Goal: Task Accomplishment & Management: Use online tool/utility

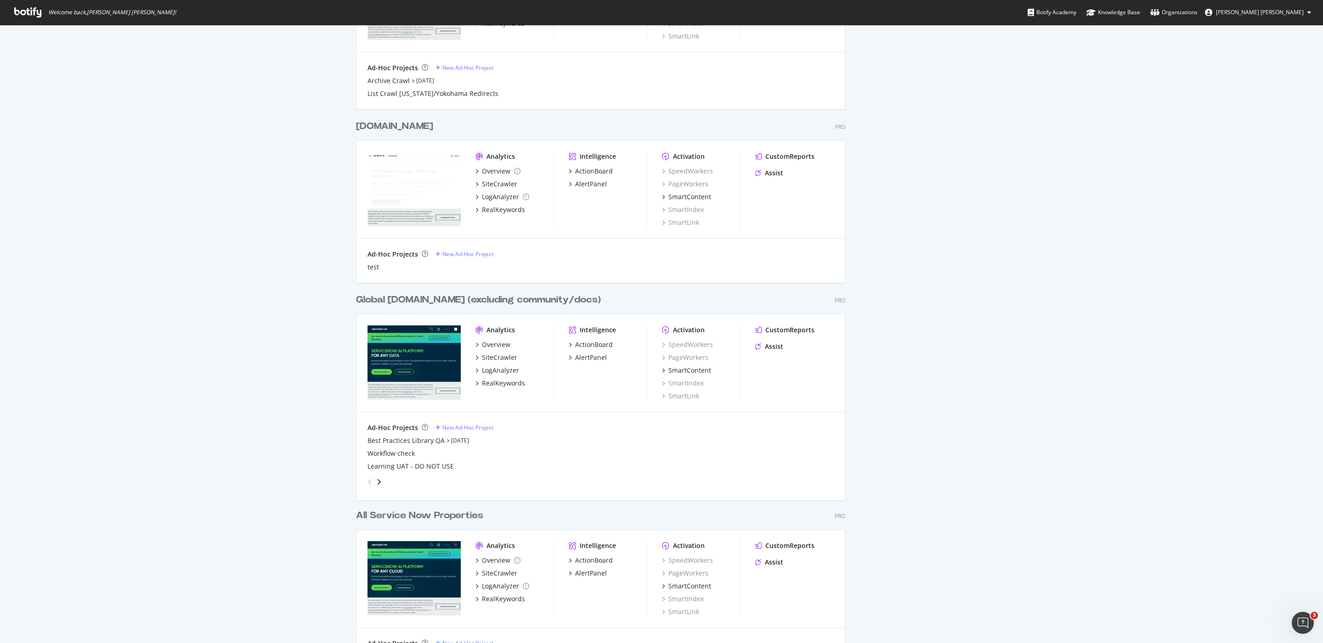
scroll to position [657, 0]
click at [403, 298] on div "Global [DOMAIN_NAME] (excluding community/docs)" at bounding box center [478, 299] width 245 height 13
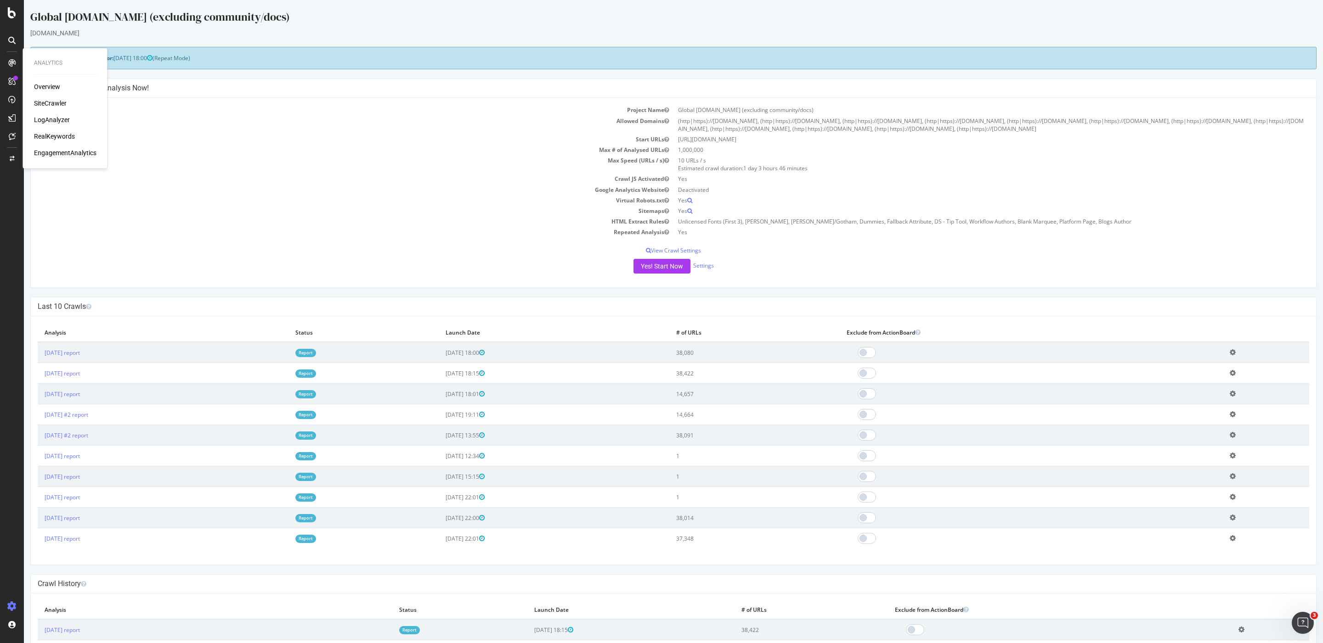
click at [45, 118] on div "LogAnalyzer" at bounding box center [52, 119] width 36 height 9
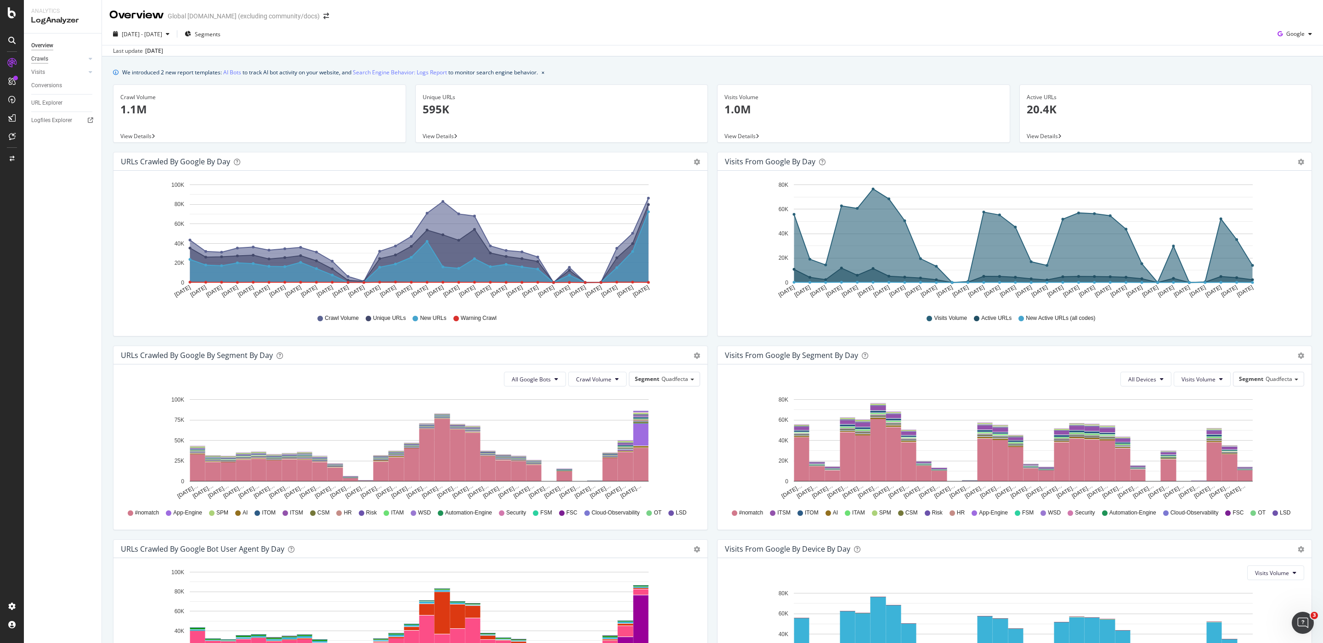
click at [43, 62] on div "Crawls" at bounding box center [39, 59] width 17 height 10
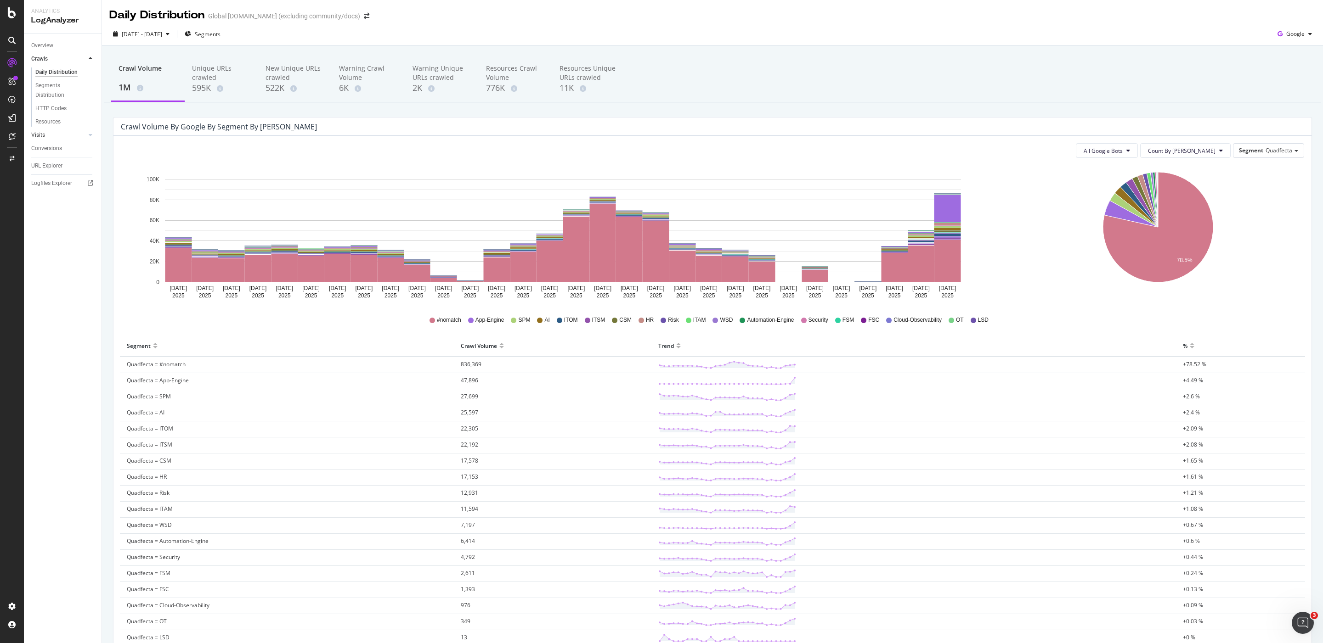
click at [49, 133] on link "Visits" at bounding box center [58, 135] width 55 height 10
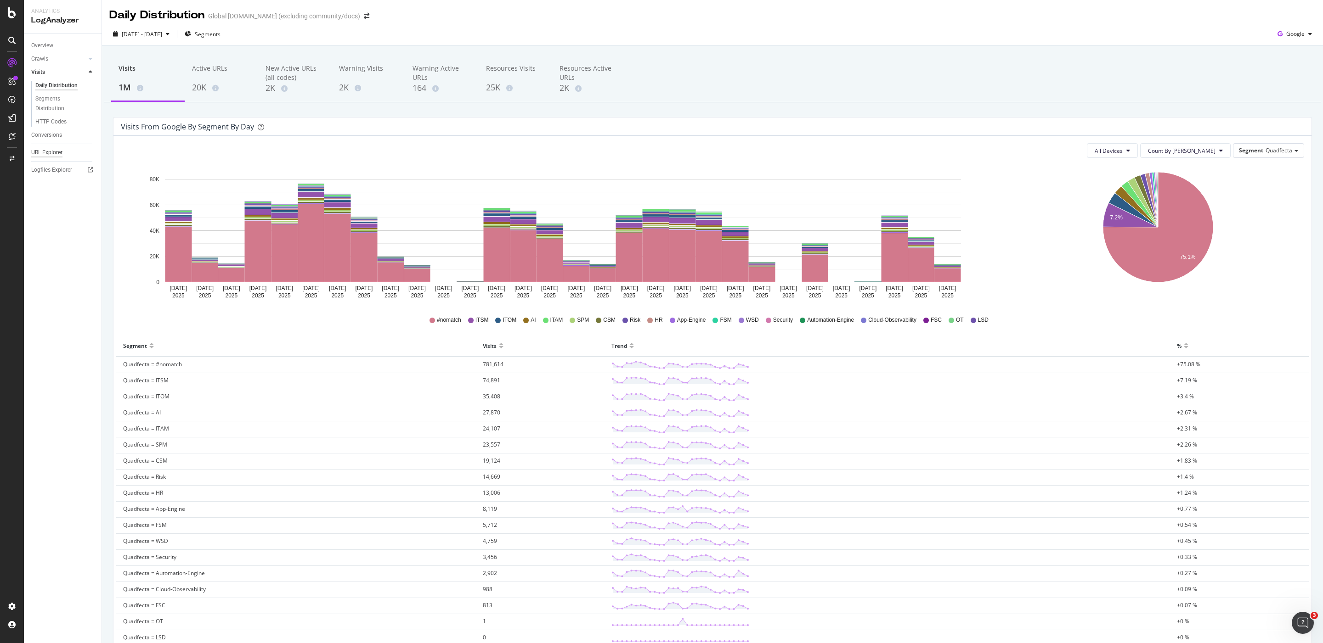
click at [56, 149] on div "URL Explorer" at bounding box center [46, 153] width 31 height 10
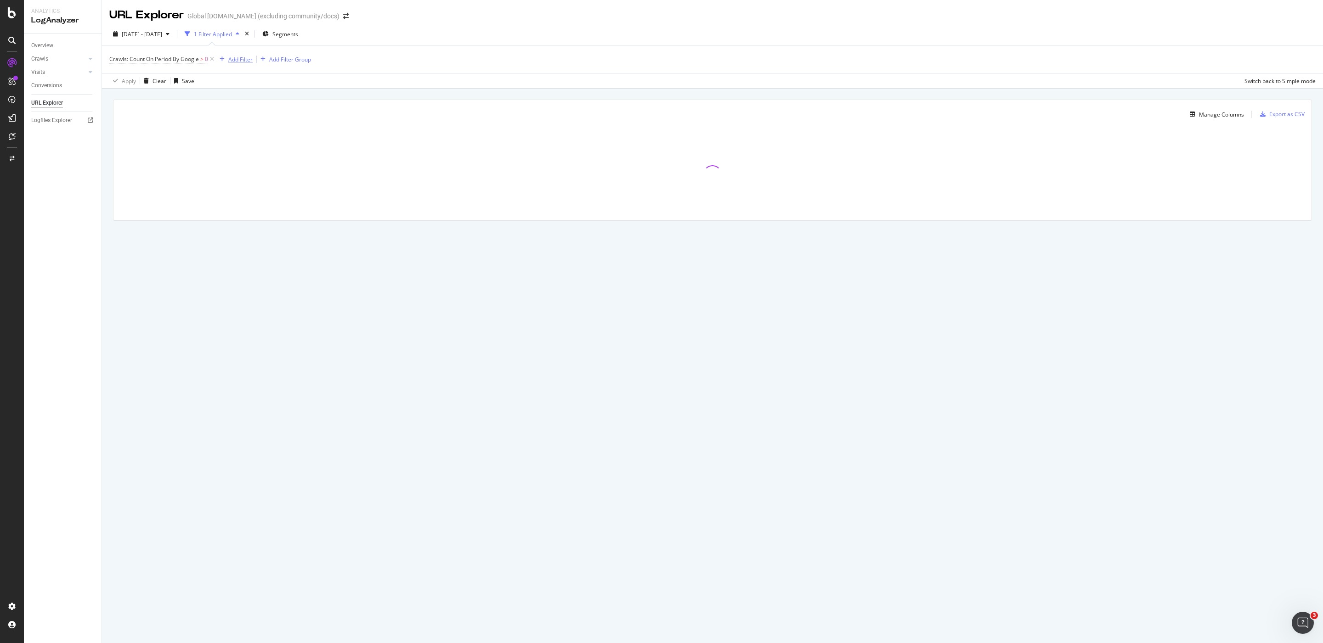
click at [252, 56] on div "Add Filter" at bounding box center [240, 60] width 24 height 8
click at [230, 164] on span "URLs (Logs)" at bounding box center [245, 165] width 30 height 8
click at [234, 207] on div "Crawls" at bounding box center [236, 207] width 34 height 9
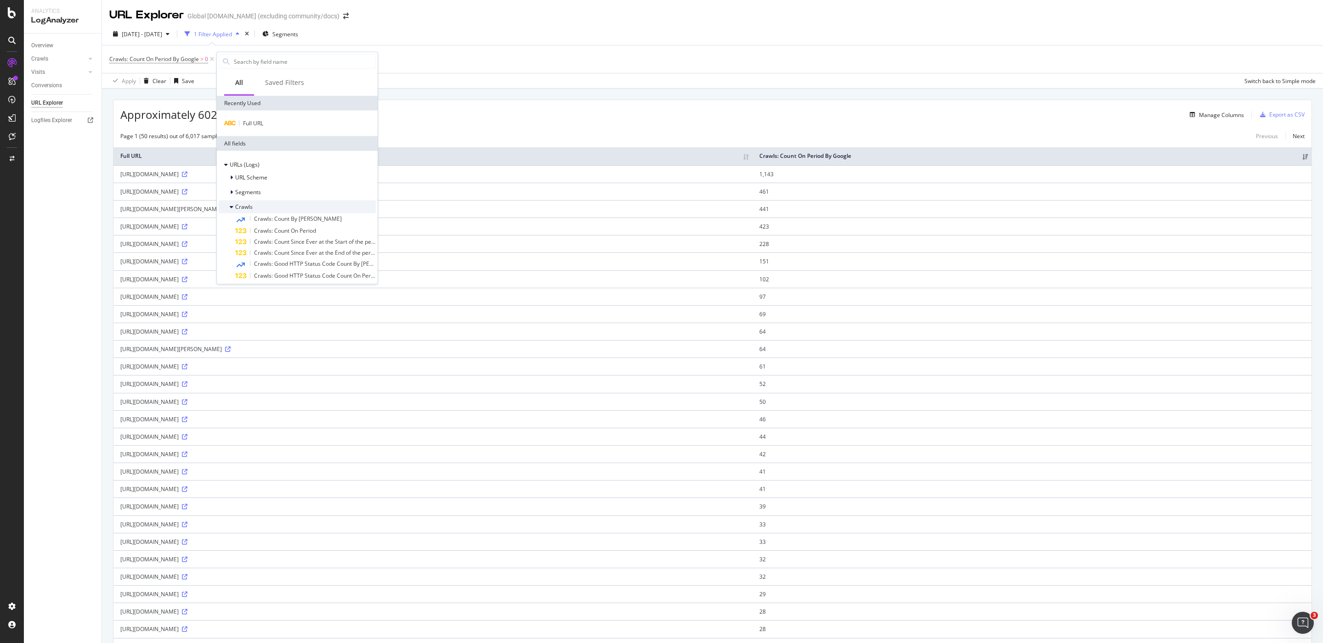
click at [235, 206] on span "Crawls" at bounding box center [243, 207] width 17 height 8
click at [231, 179] on icon at bounding box center [231, 178] width 3 height 6
click at [231, 179] on icon at bounding box center [232, 178] width 4 height 6
click at [53, 44] on div "Overview" at bounding box center [42, 46] width 22 height 10
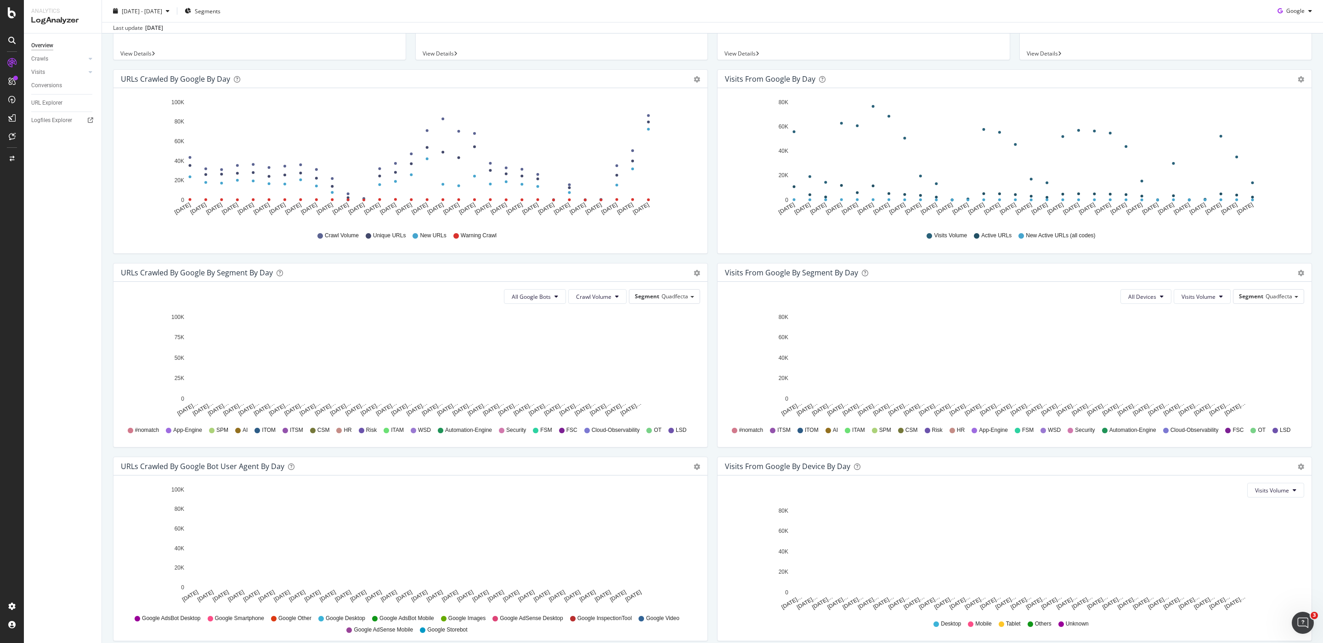
scroll to position [124, 0]
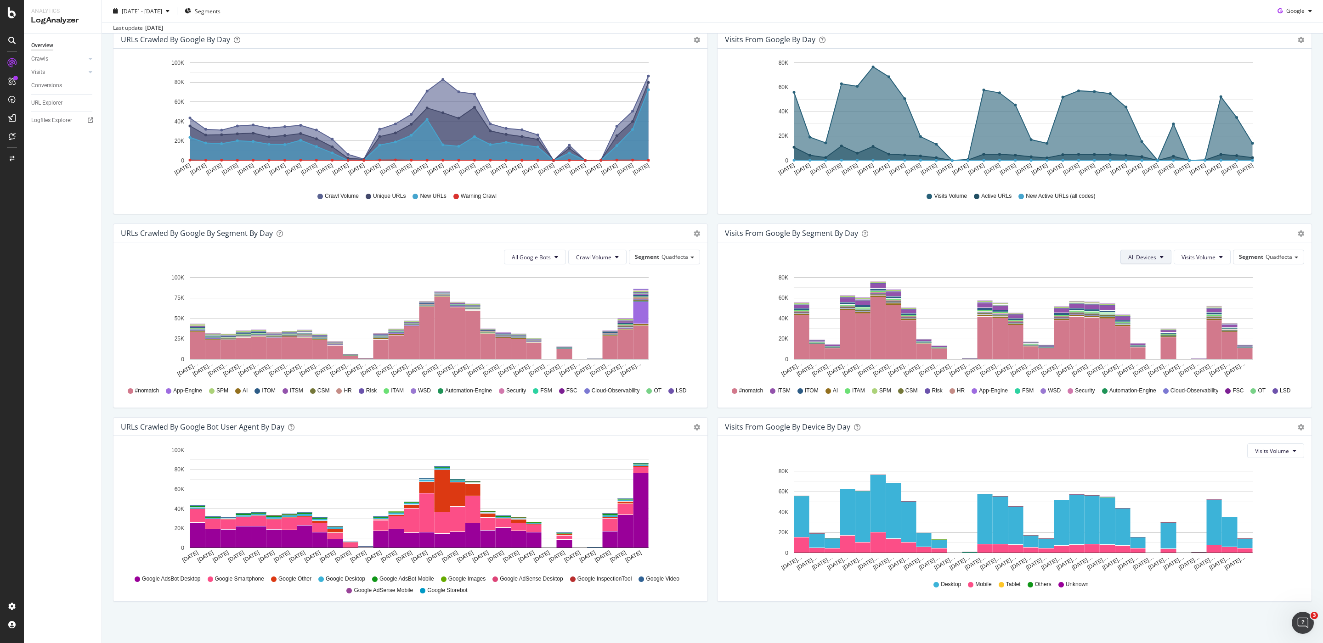
click at [1137, 250] on button "All Devices" at bounding box center [1145, 257] width 51 height 15
drag, startPoint x: 1137, startPoint y: 259, endPoint x: 1132, endPoint y: 259, distance: 5.1
click at [1137, 259] on span "All Devices" at bounding box center [1142, 257] width 28 height 8
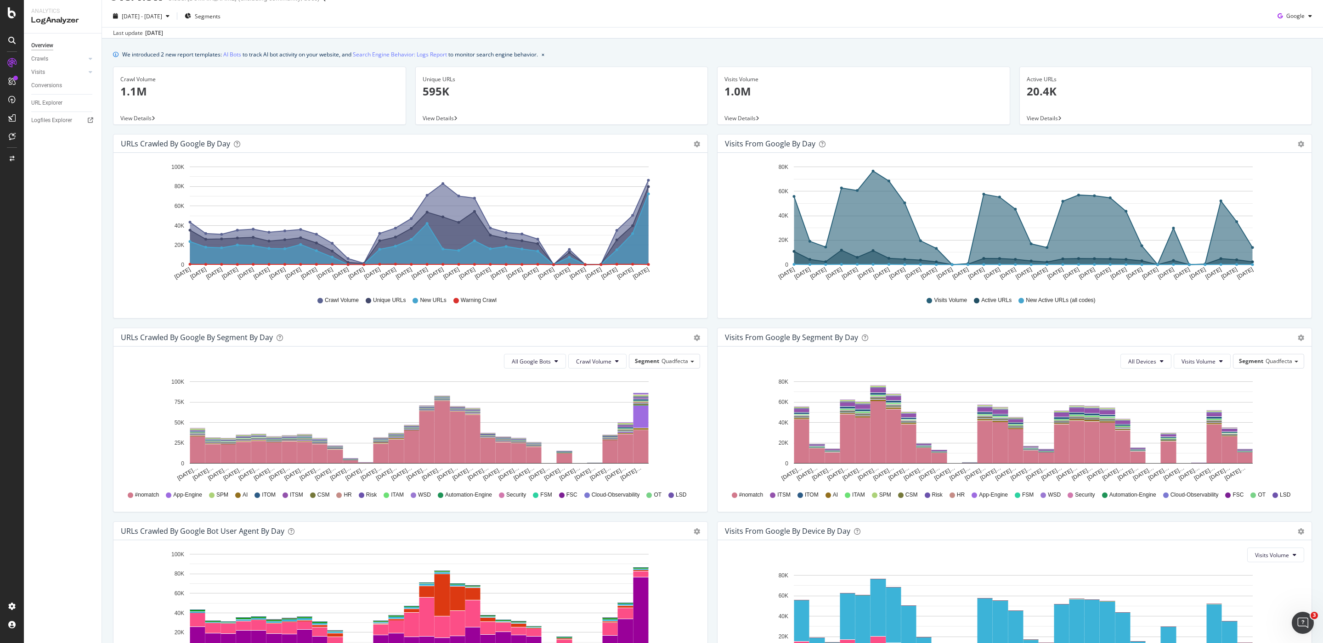
scroll to position [0, 0]
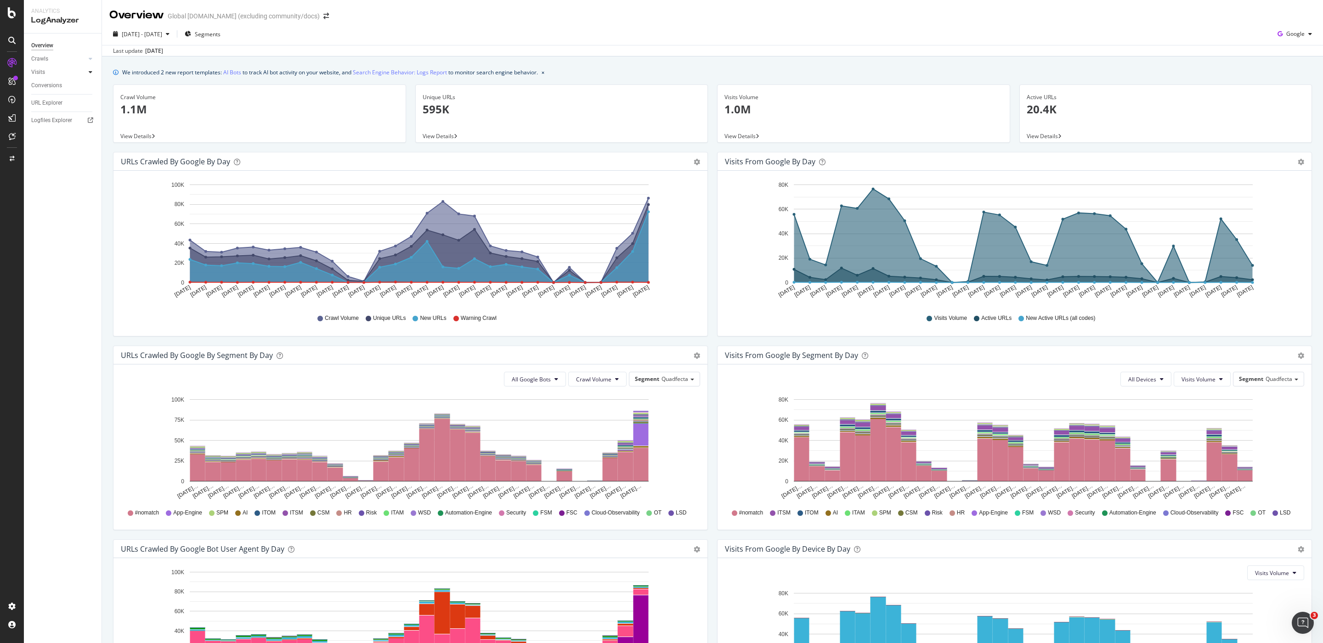
click at [89, 72] on icon at bounding box center [91, 72] width 4 height 6
click at [94, 58] on div at bounding box center [90, 58] width 9 height 9
click at [238, 69] on link "AI Bots" at bounding box center [232, 73] width 18 height 10
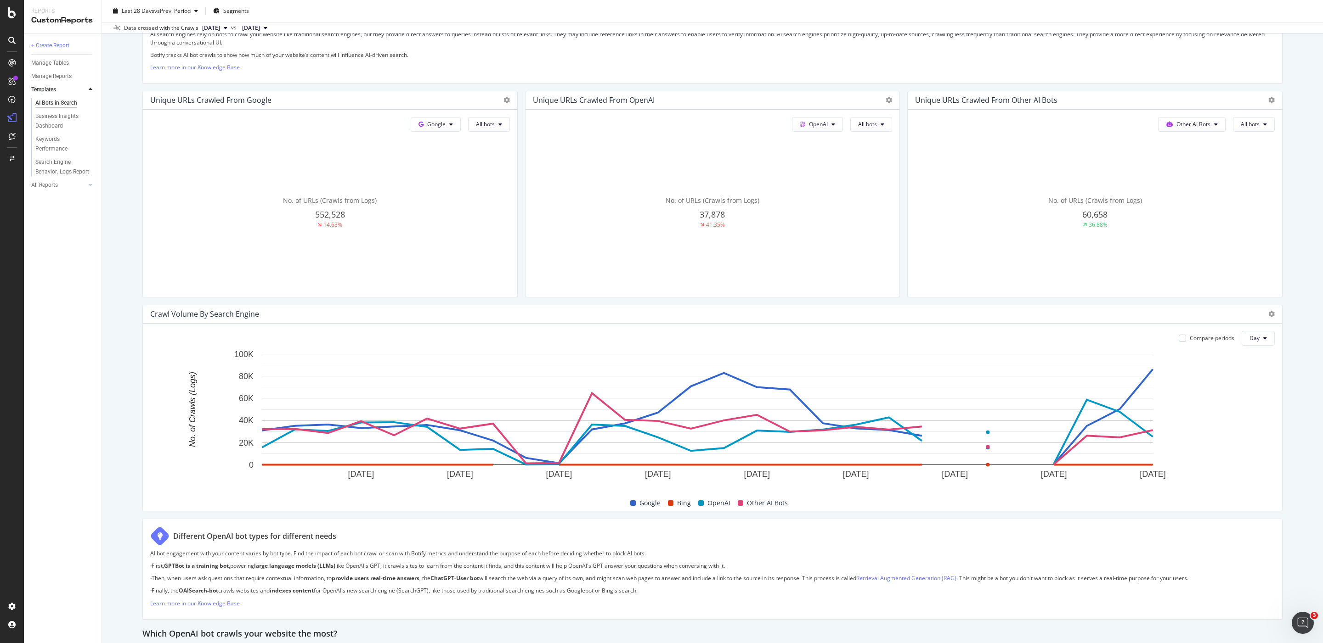
scroll to position [213, 0]
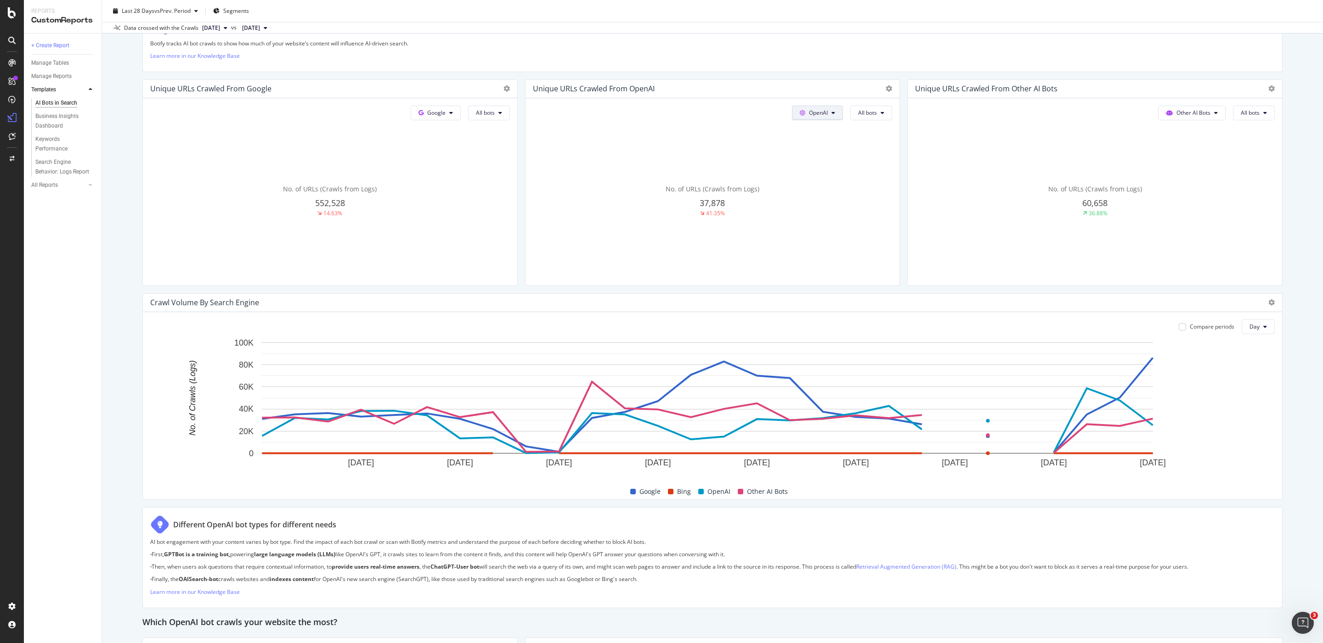
click at [461, 109] on button "OpenAI" at bounding box center [436, 113] width 50 height 15
click at [830, 182] on span "Other AI Bots" at bounding box center [823, 183] width 34 height 8
click at [510, 114] on button "All bots" at bounding box center [489, 113] width 42 height 15
click at [881, 204] on span "AnthropicAI" at bounding box center [876, 205] width 51 height 8
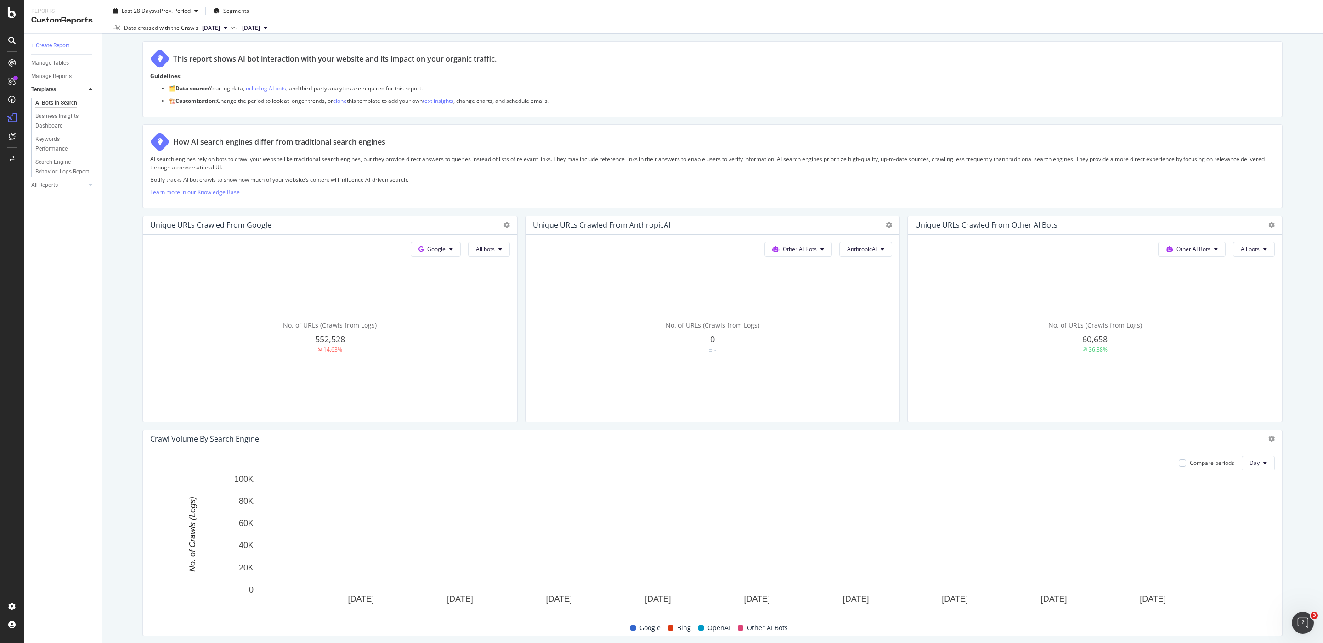
scroll to position [80, 0]
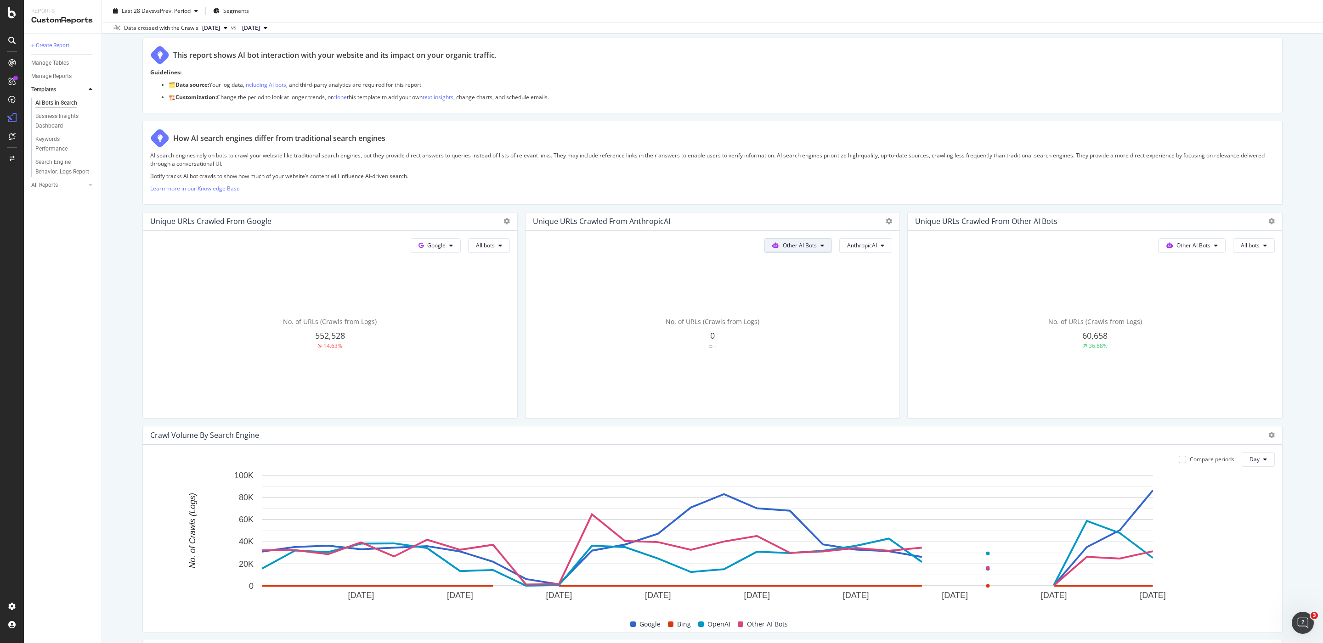
click at [445, 245] on span "Other AI Bots" at bounding box center [436, 246] width 18 height 8
click at [432, 302] on div "No. of URLs (Crawls from Logs) 552,528 14.63%" at bounding box center [330, 334] width 360 height 154
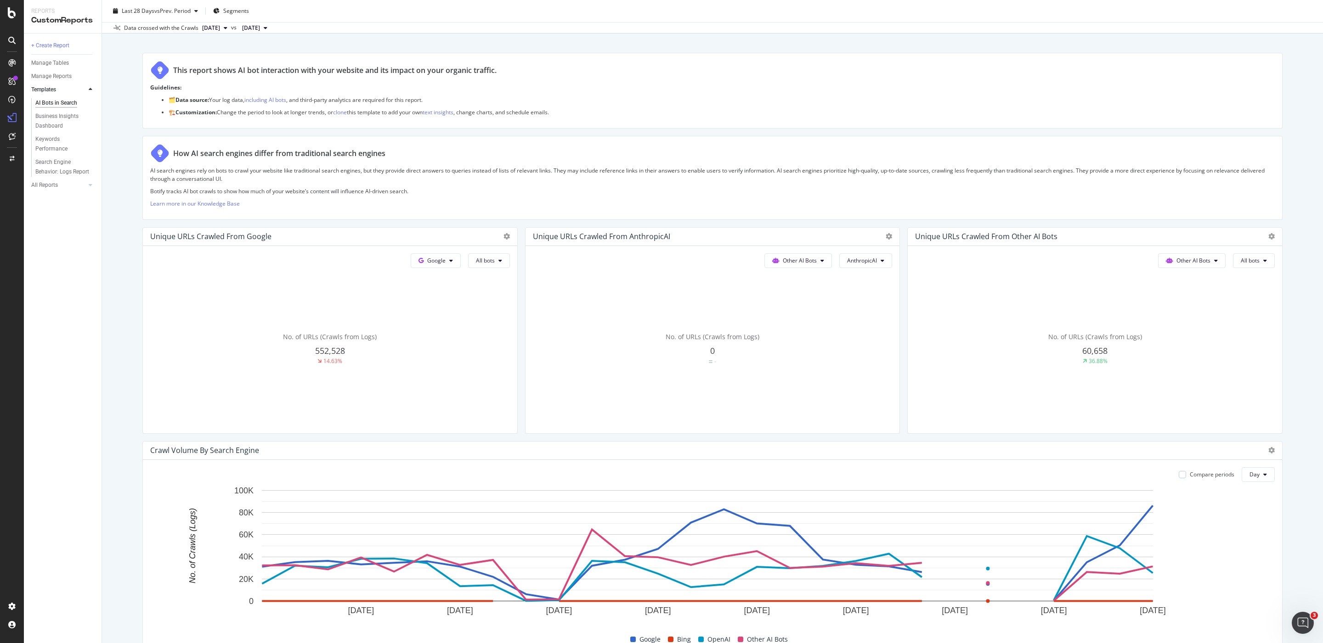
scroll to position [63, 0]
click at [445, 260] on span "Other AI Bots" at bounding box center [436, 262] width 18 height 8
click at [802, 313] on span "OpenAI" at bounding box center [797, 315] width 36 height 8
click at [741, 200] on div "AI search engines rely on bots to crawl your website like traditional search en…" at bounding box center [712, 190] width 1124 height 45
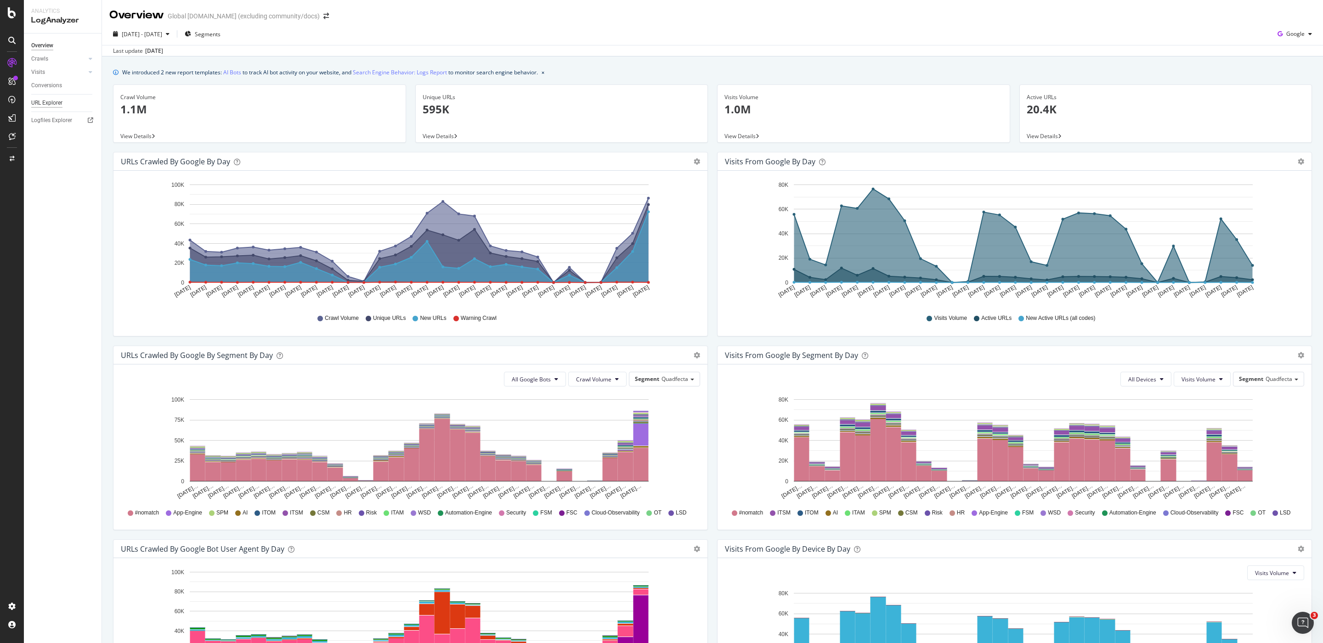
click at [57, 101] on div "URL Explorer" at bounding box center [46, 103] width 31 height 10
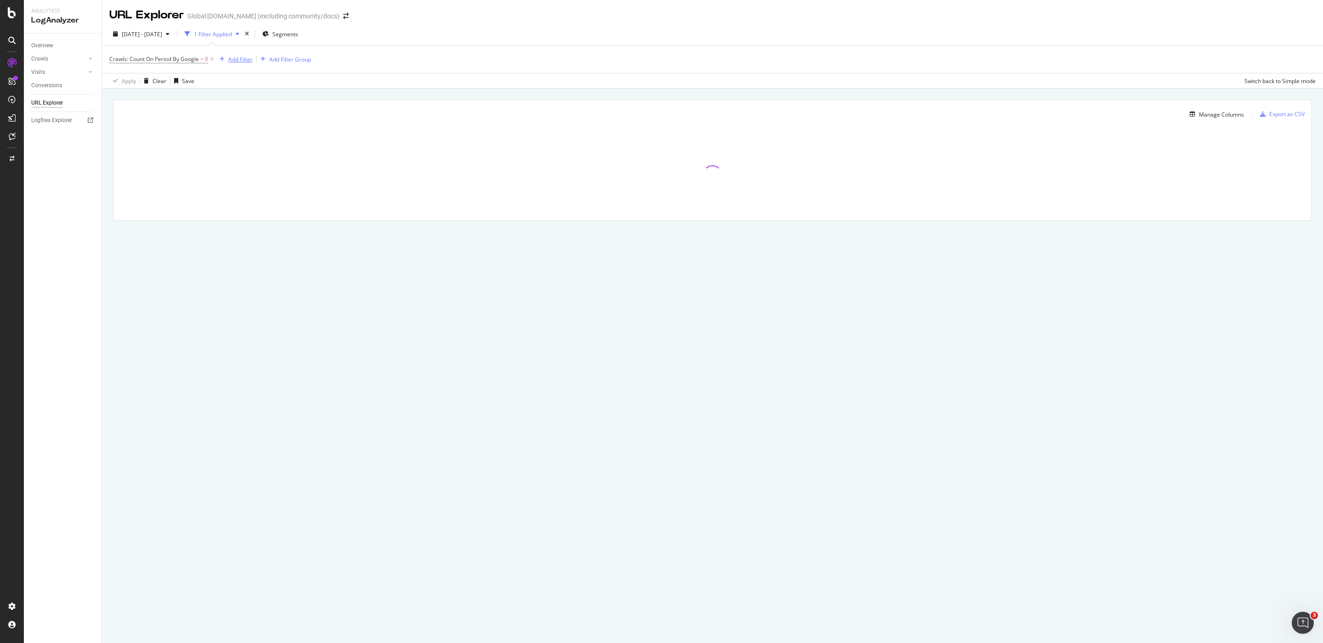
click at [242, 58] on div "Add Filter" at bounding box center [240, 60] width 24 height 8
click at [233, 167] on span "URLs (Logs)" at bounding box center [245, 165] width 30 height 8
click at [231, 180] on div at bounding box center [233, 177] width 6 height 9
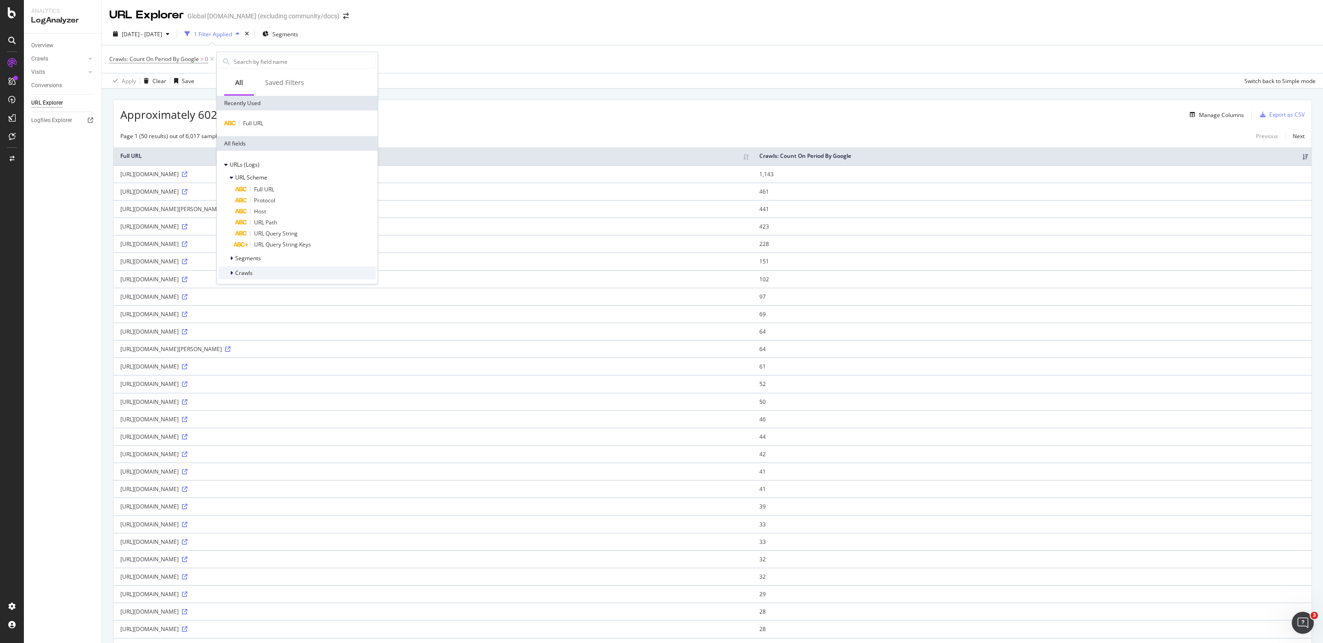
click at [237, 272] on span "Crawls" at bounding box center [243, 273] width 17 height 8
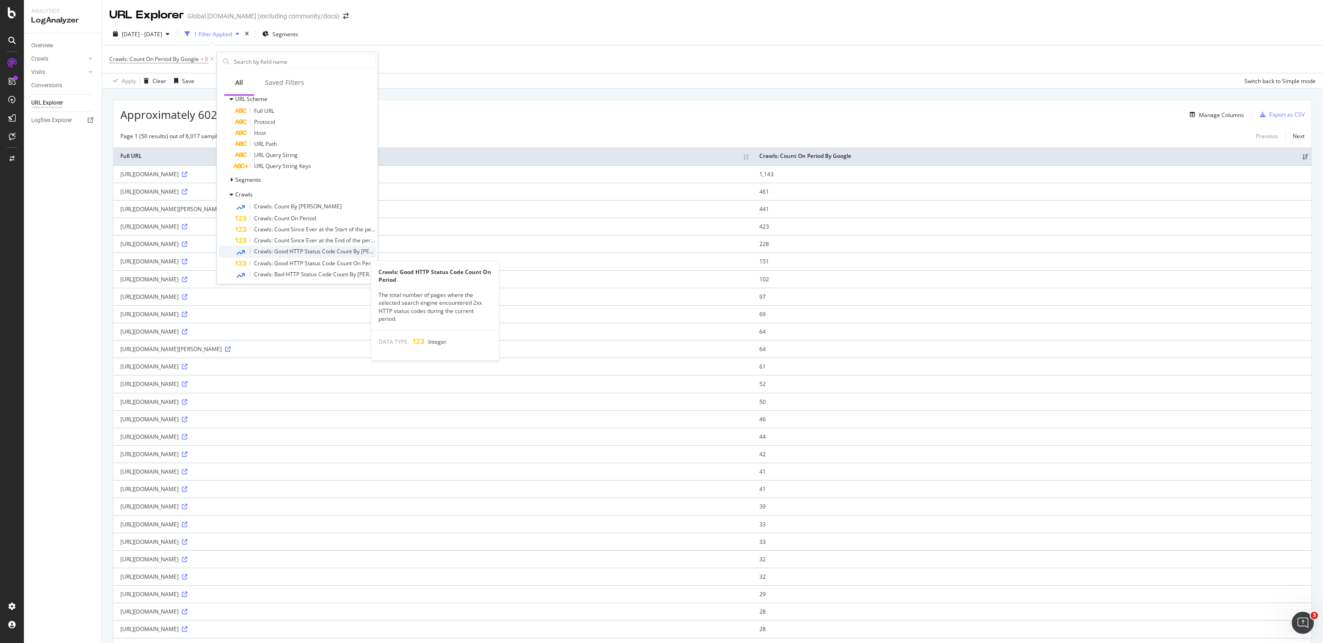
scroll to position [73, 0]
click at [247, 185] on span "Segments" at bounding box center [248, 185] width 26 height 8
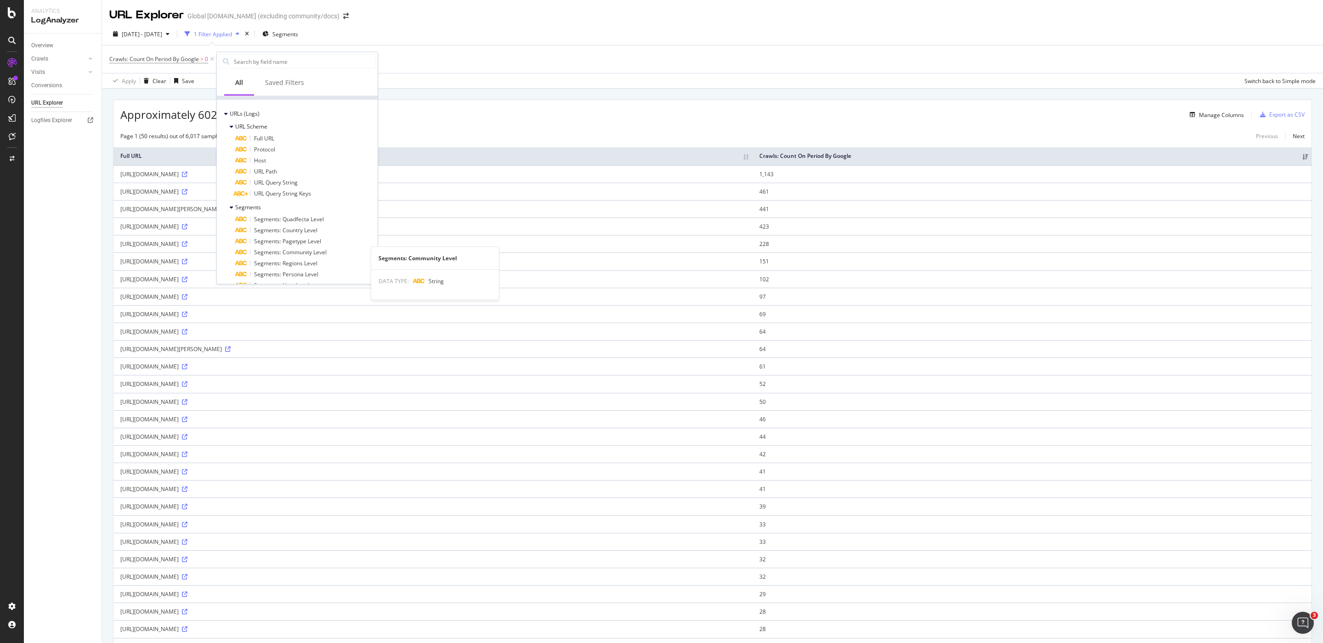
scroll to position [0, 0]
click at [566, 36] on div "[DATE] - [DATE] 1 Filter Applied Segments" at bounding box center [712, 36] width 1221 height 18
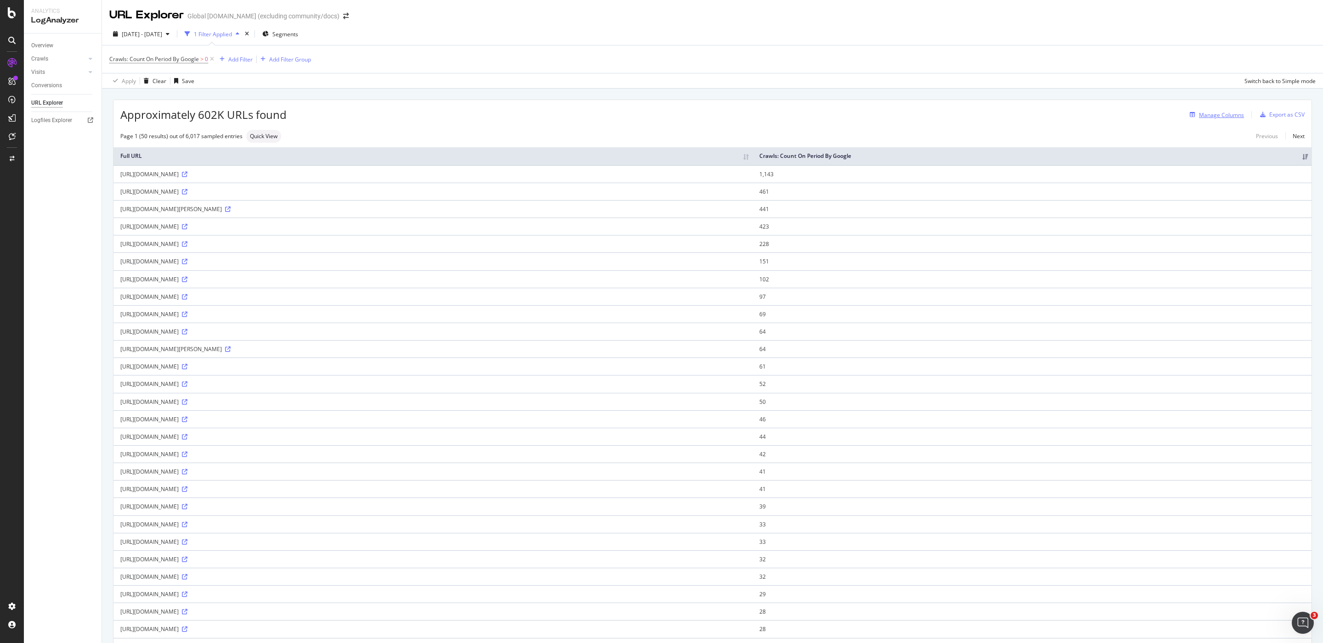
click at [1215, 113] on div "Manage Columns" at bounding box center [1221, 115] width 45 height 8
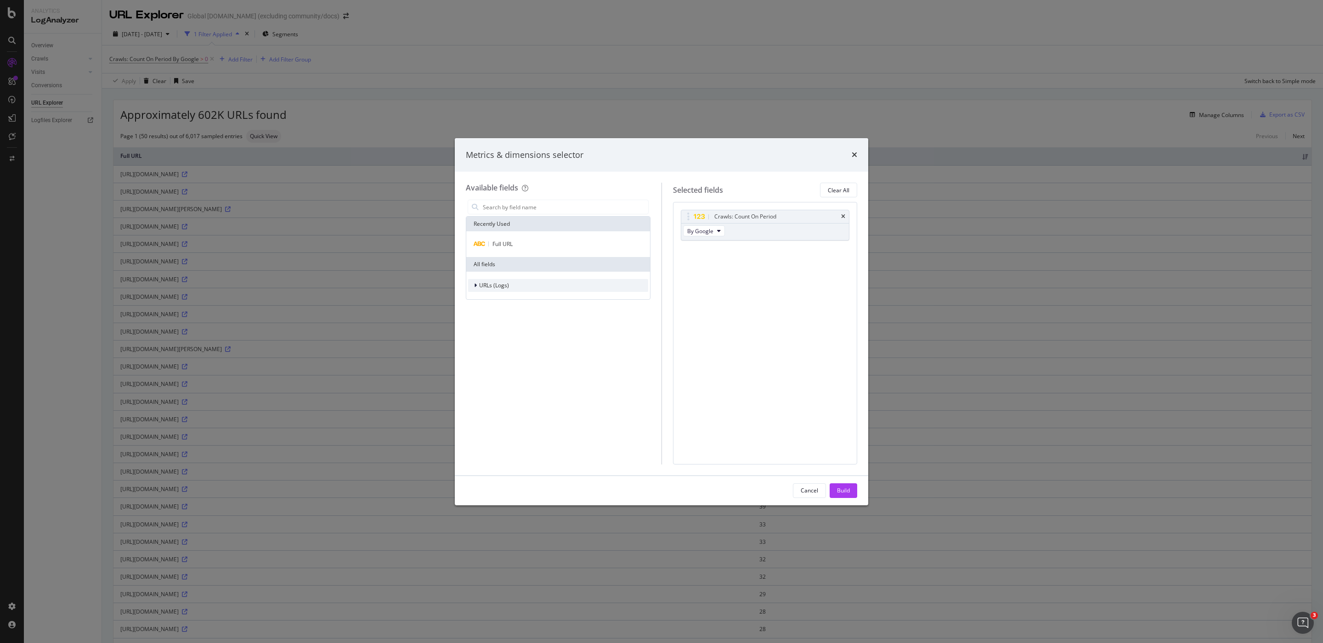
click at [478, 286] on div "modal" at bounding box center [476, 285] width 6 height 9
click at [482, 330] on div "modal" at bounding box center [482, 327] width 6 height 9
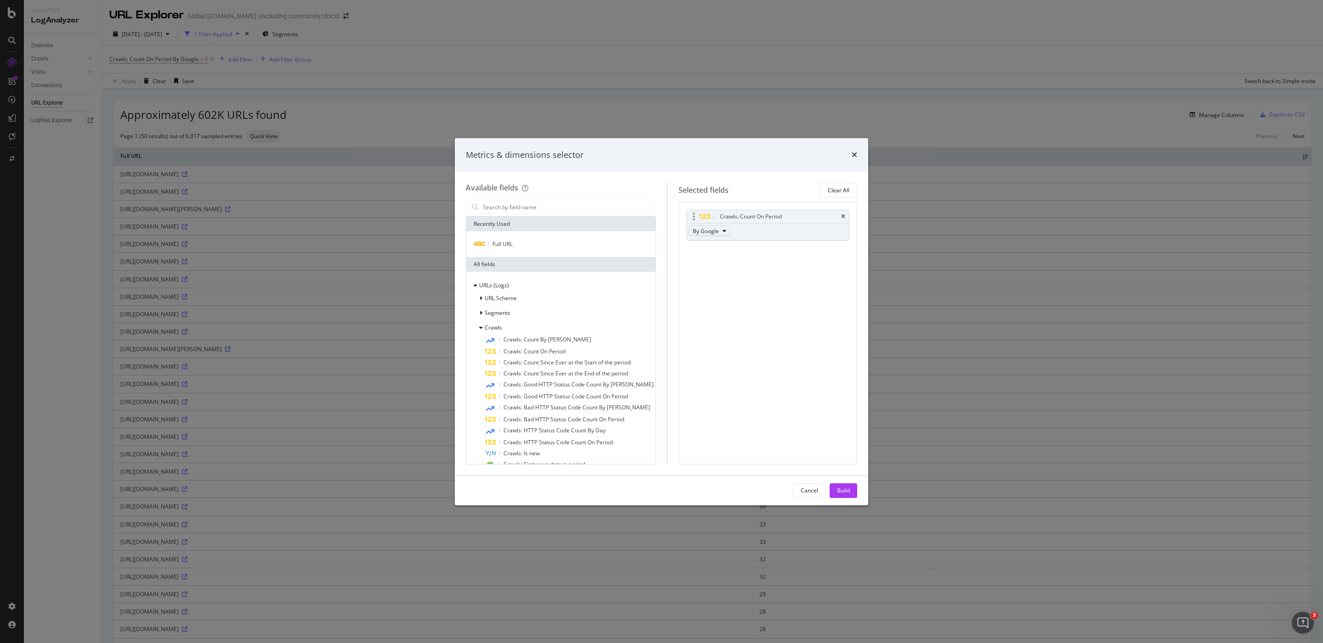
click at [715, 230] on button "By Google" at bounding box center [709, 230] width 42 height 11
click at [736, 246] on span "By OpenAI" at bounding box center [727, 246] width 73 height 8
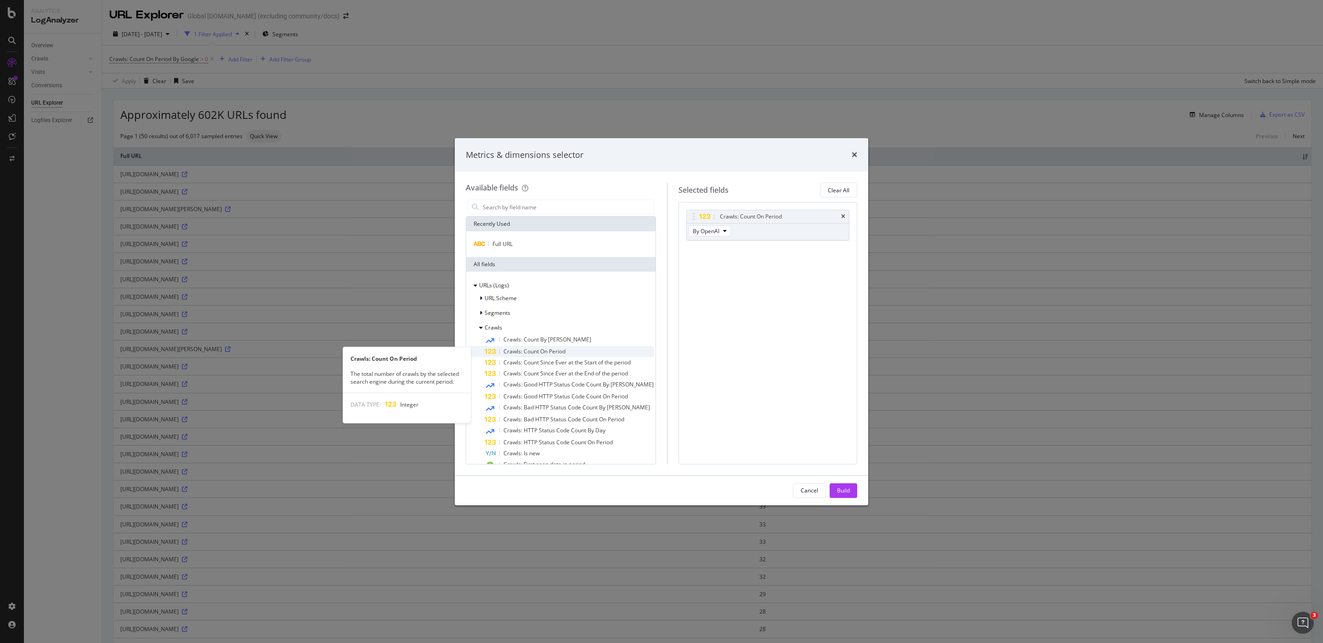
click at [600, 348] on div "Crawls: Count On Period" at bounding box center [568, 351] width 169 height 11
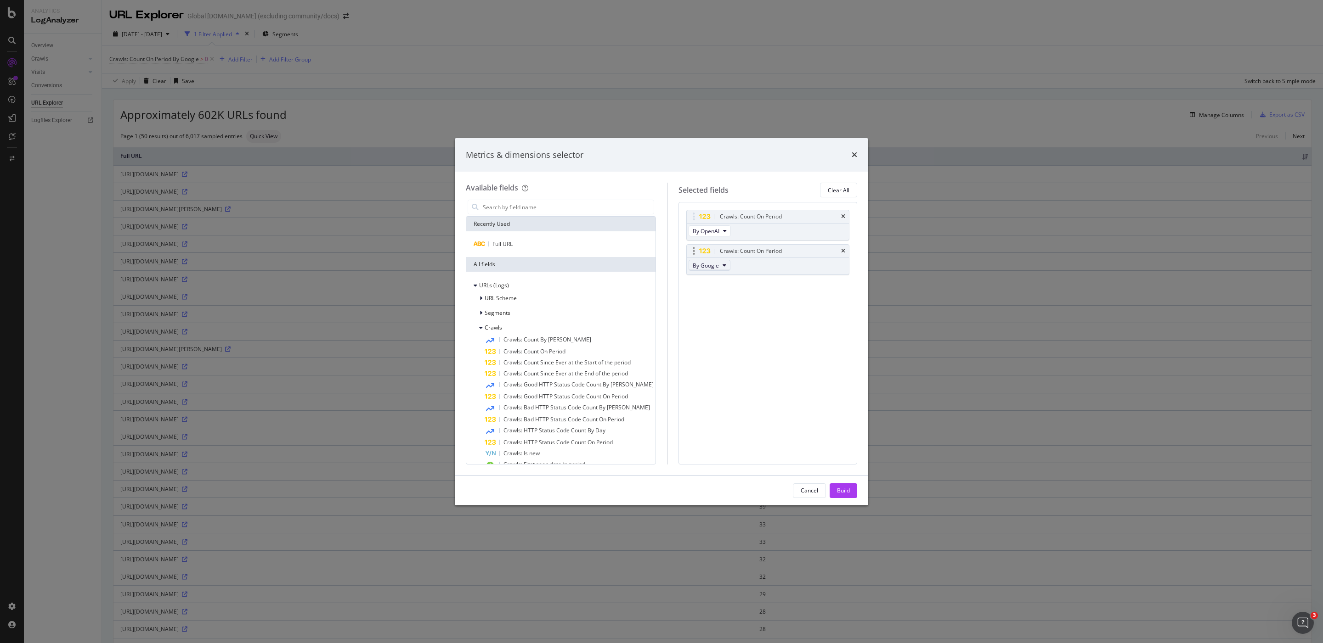
click at [722, 268] on icon "modal" at bounding box center [724, 266] width 4 height 6
click at [739, 317] on span "By ChatGPT-User" at bounding box center [727, 318] width 73 height 8
click at [714, 230] on span "By OpenAI" at bounding box center [706, 231] width 27 height 8
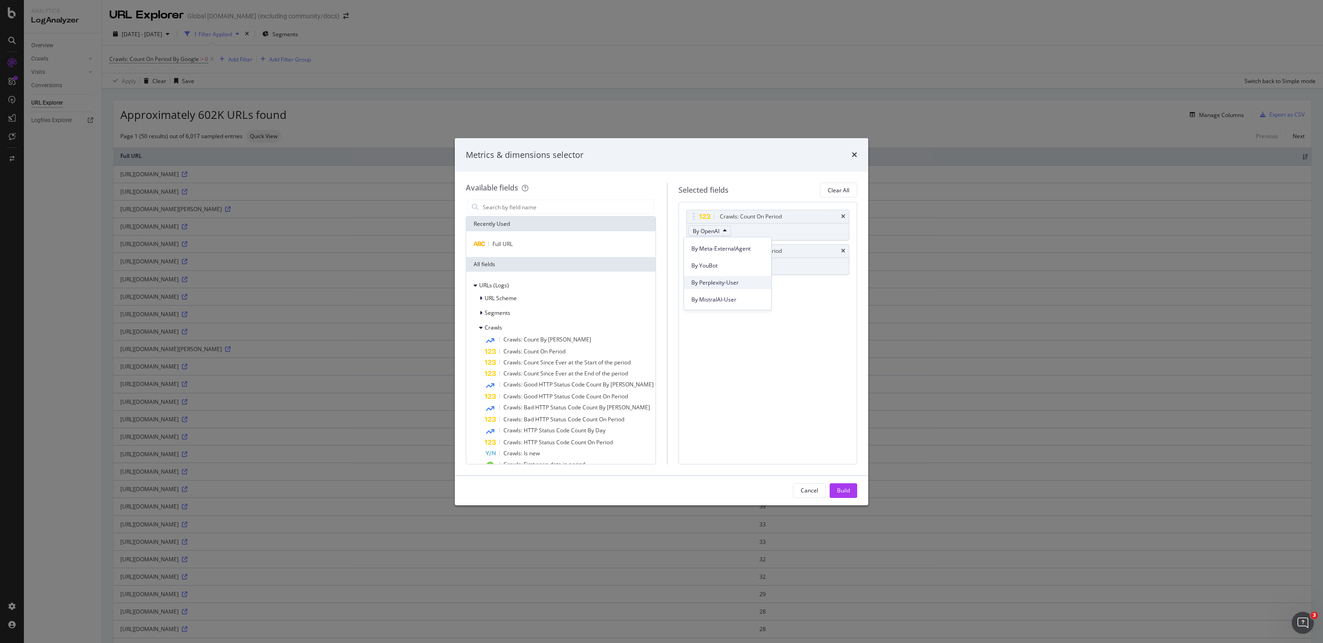
click at [753, 285] on span "By Perplexity-User" at bounding box center [727, 283] width 73 height 8
click at [849, 490] on div "Build" at bounding box center [843, 491] width 13 height 8
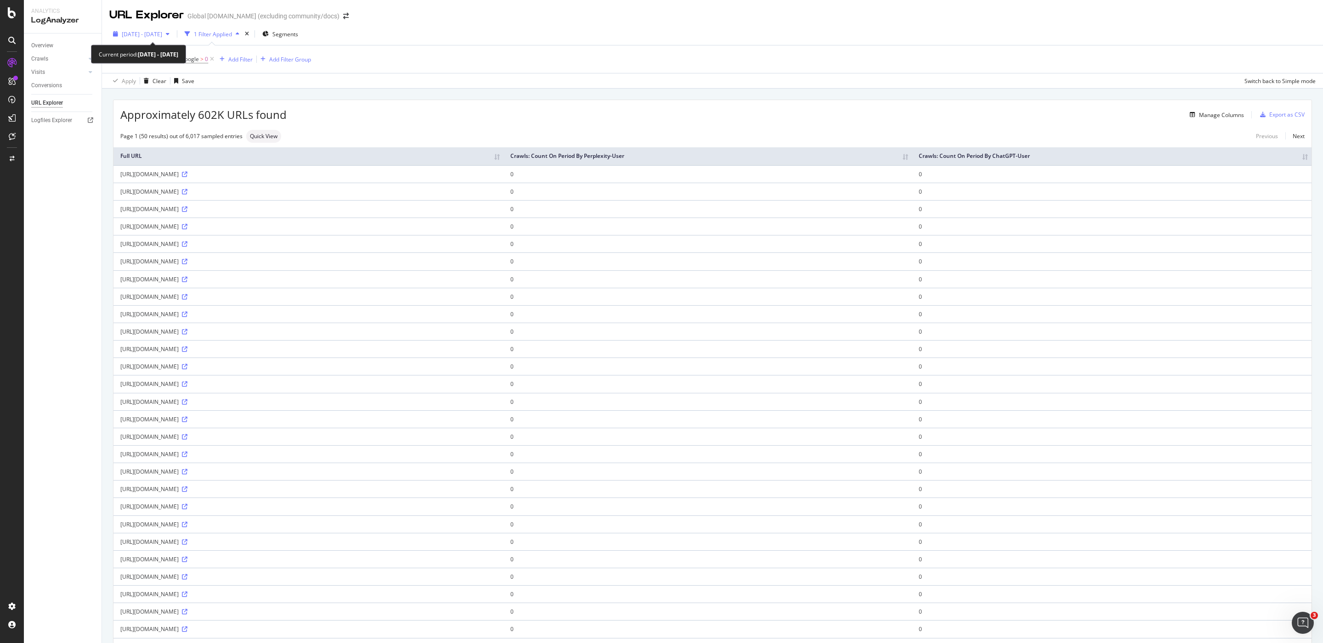
click at [162, 33] on span "[DATE] - [DATE]" at bounding box center [142, 34] width 40 height 8
click at [126, 87] on div "Last 3 Months" at bounding box center [126, 87] width 7 height 7
type input "[DATE]"
click at [220, 175] on div "Apply" at bounding box center [213, 171] width 14 height 8
click at [210, 56] on icon at bounding box center [212, 59] width 8 height 9
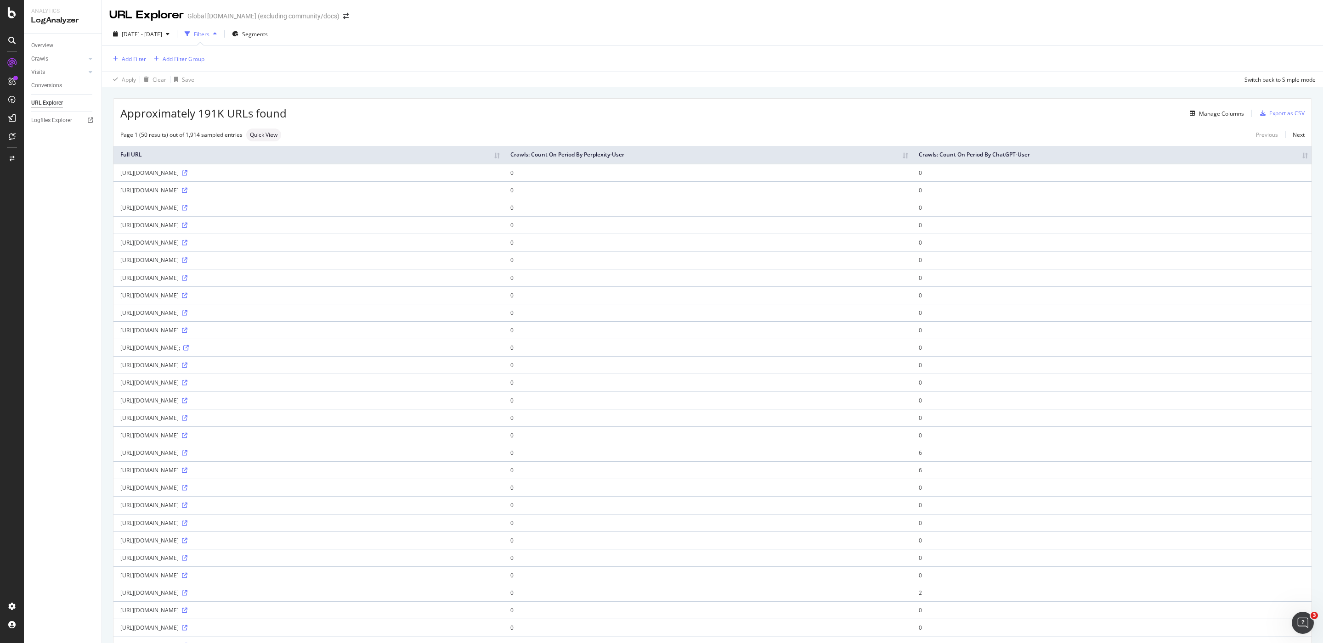
click at [912, 157] on th "Crawls: Count On Period By Perplexity-User" at bounding box center [707, 155] width 408 height 18
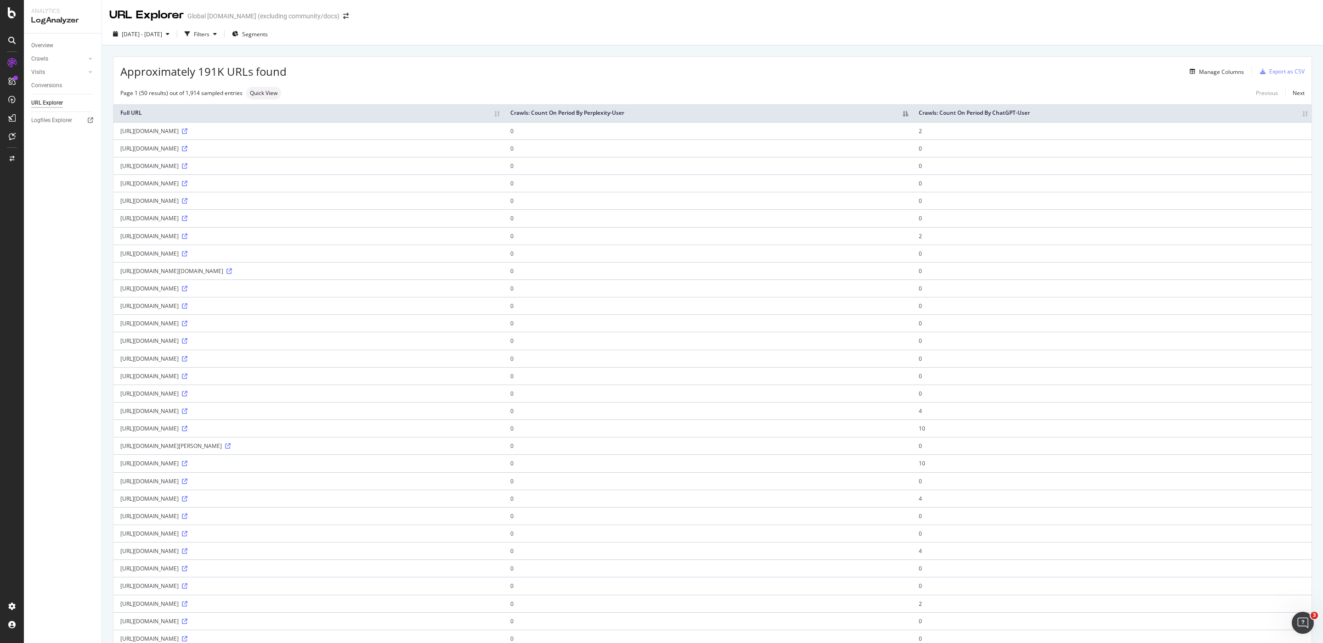
click at [1296, 111] on th "Crawls: Count On Period By ChatGPT-User" at bounding box center [1112, 113] width 400 height 18
click at [1299, 112] on th "Crawls: Count On Period By ChatGPT-User" at bounding box center [1112, 113] width 400 height 18
click at [220, 39] on div "Filters" at bounding box center [200, 34] width 39 height 14
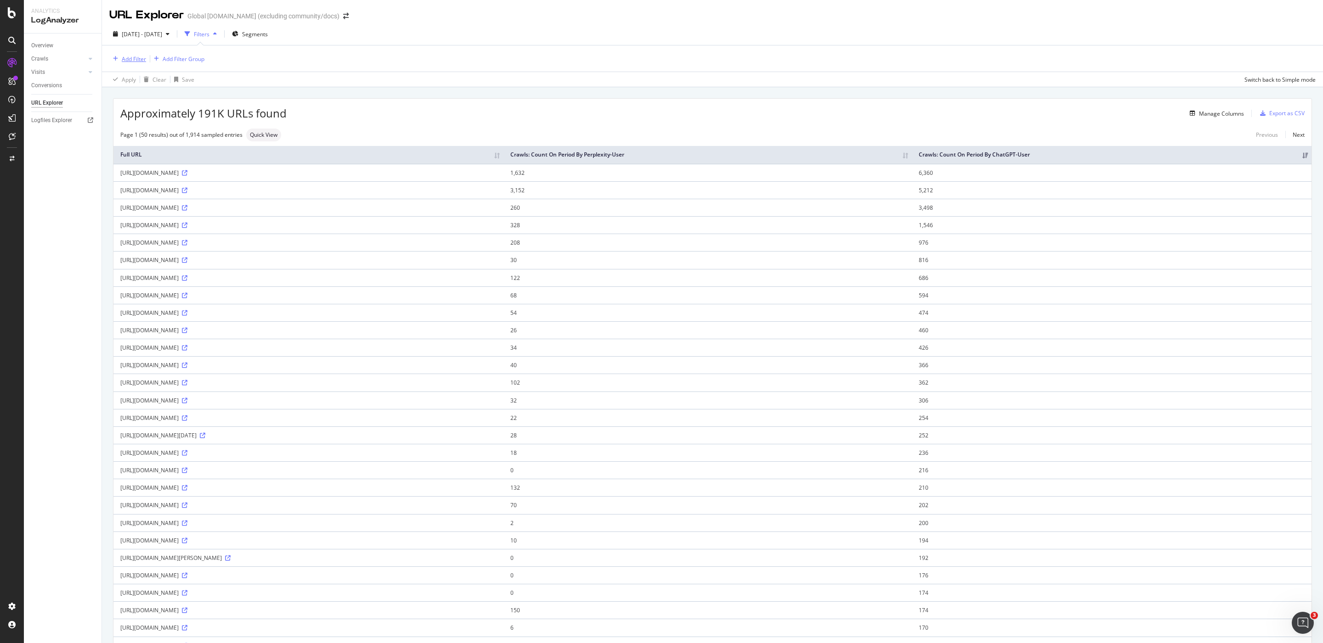
click at [130, 58] on div "Add Filter" at bounding box center [134, 59] width 24 height 8
click at [156, 120] on span "Full URL" at bounding box center [146, 122] width 20 height 8
click at [118, 56] on div "Full URL" at bounding box center [168, 59] width 108 height 16
click at [117, 58] on div "Full URL" at bounding box center [168, 59] width 108 height 16
click at [114, 58] on icon at bounding box center [115, 59] width 3 height 6
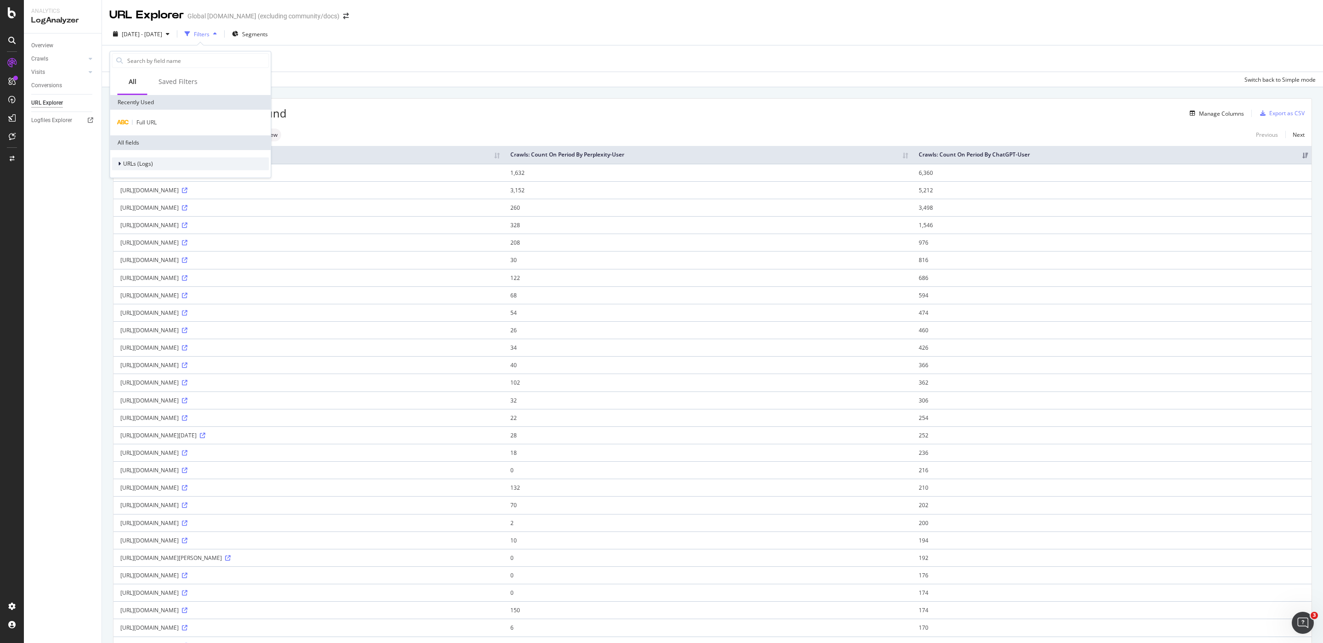
click at [144, 159] on div "URLs (Logs)" at bounding box center [132, 163] width 41 height 9
click at [151, 172] on div "URL Scheme" at bounding box center [136, 176] width 49 height 9
click at [163, 55] on input "text" at bounding box center [197, 61] width 142 height 14
type input "sta"
click at [367, 113] on div "Manage Columns" at bounding box center [765, 113] width 957 height 11
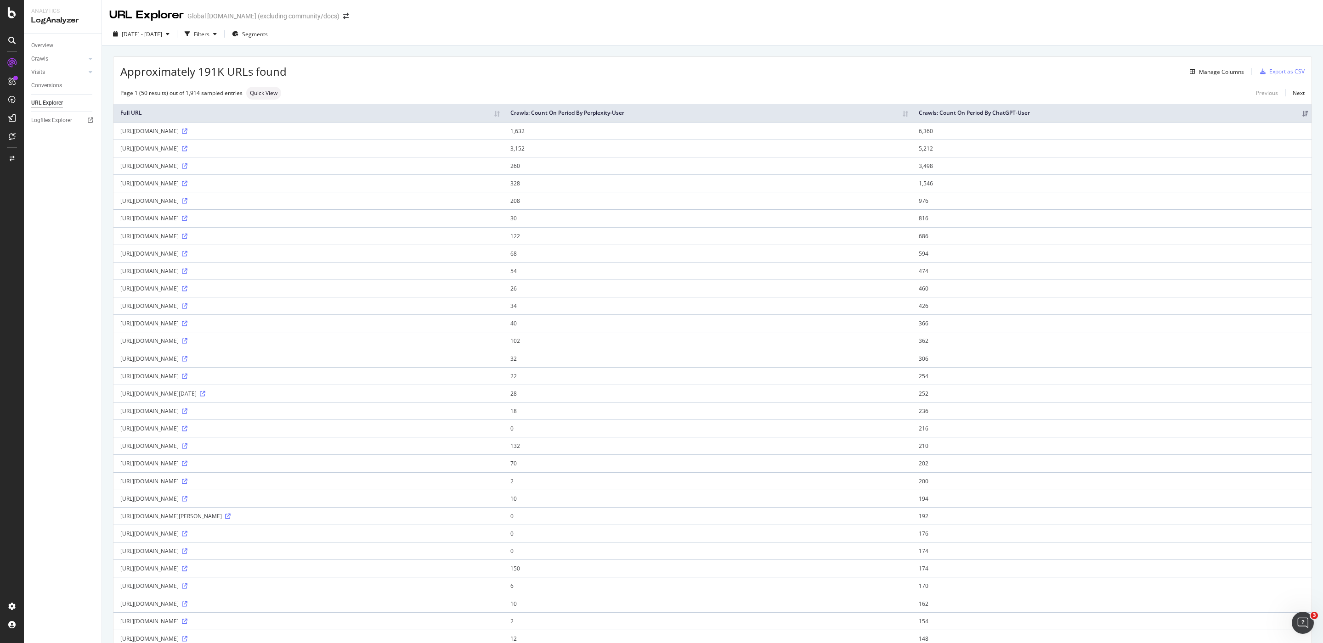
click at [187, 625] on icon at bounding box center [185, 622] width 6 height 6
click at [496, 305] on div "[URL][DOMAIN_NAME]" at bounding box center [308, 306] width 376 height 8
click at [209, 33] on div "Filters" at bounding box center [202, 34] width 16 height 8
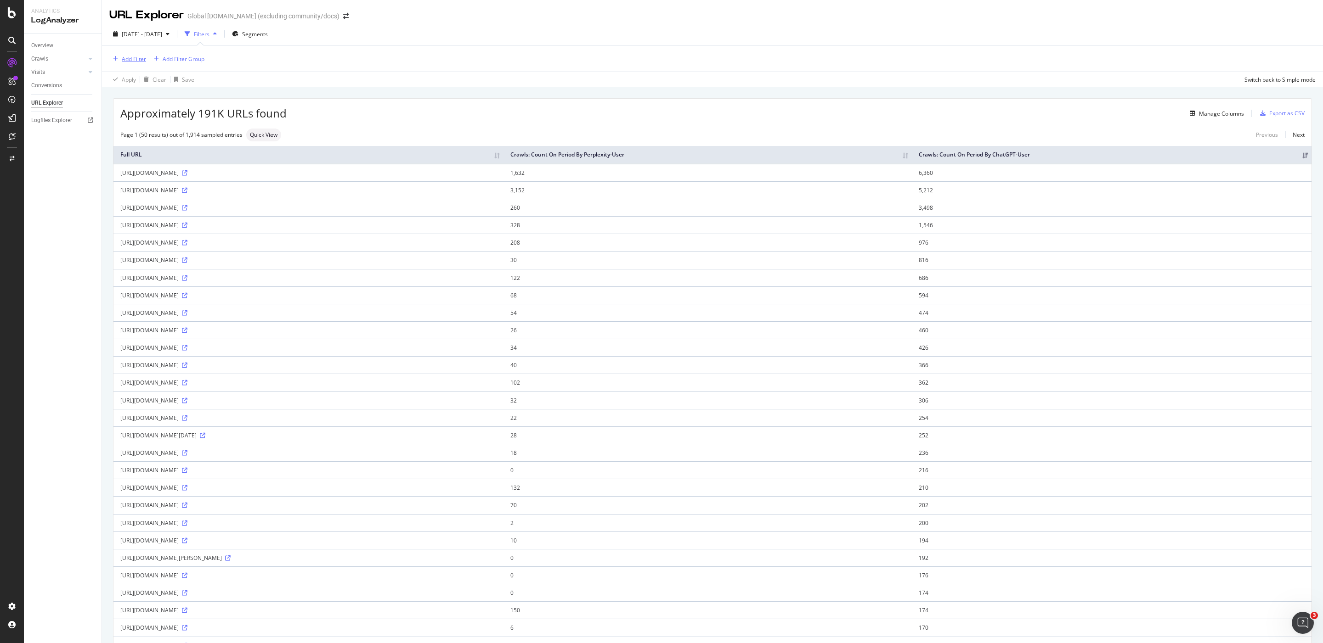
click at [137, 60] on div "Add Filter" at bounding box center [134, 59] width 24 height 8
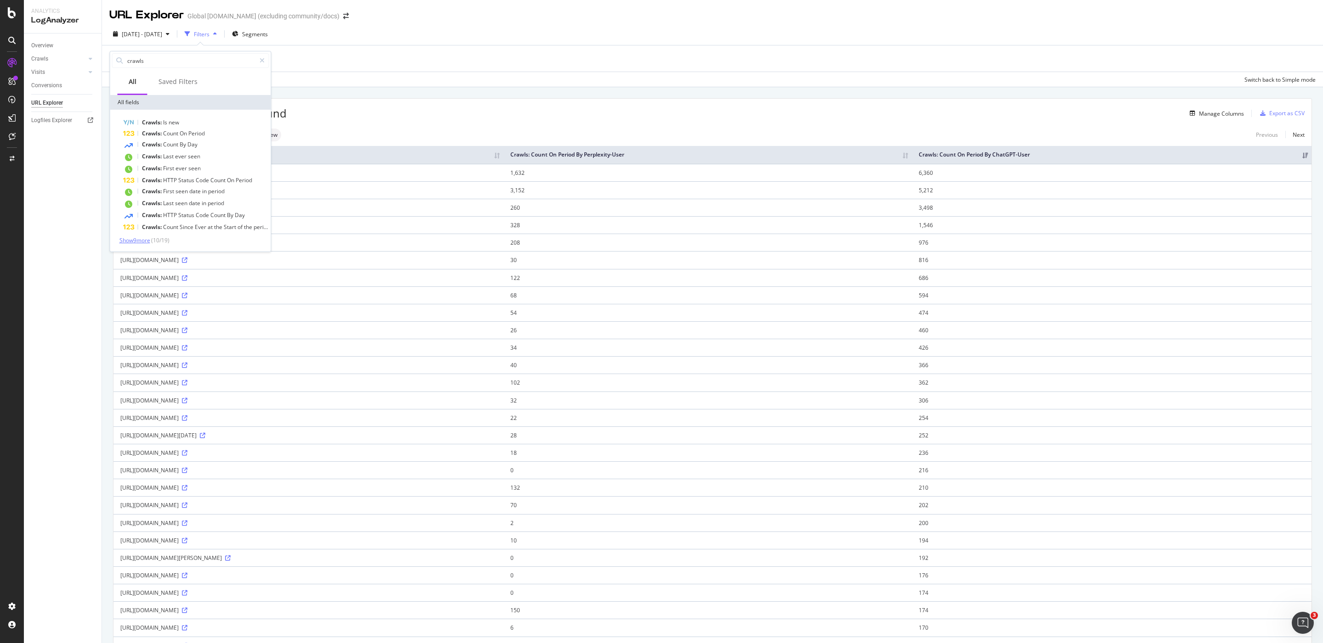
type input "crawls"
click at [148, 241] on span "Show 9 more" at bounding box center [134, 241] width 31 height 8
click at [203, 135] on span "Period" at bounding box center [196, 134] width 17 height 8
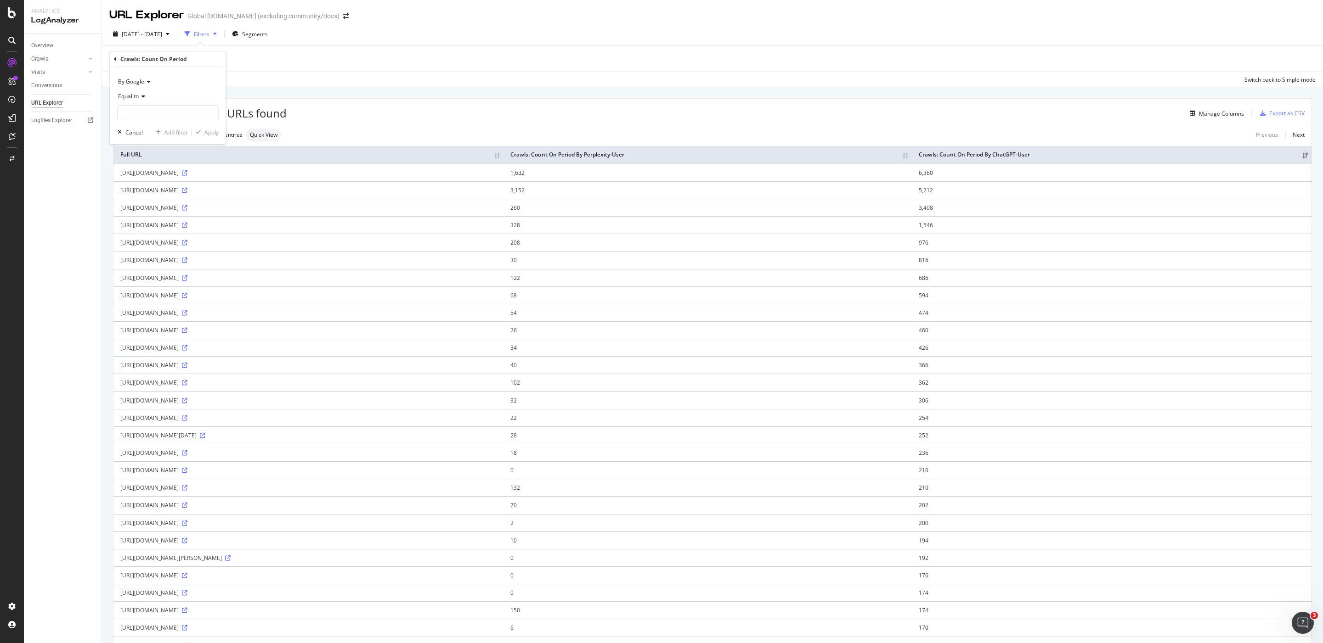
click at [137, 80] on span "By Google" at bounding box center [131, 82] width 26 height 8
click at [164, 97] on span "By ChatGPT-User" at bounding box center [144, 94] width 45 height 8
click at [133, 101] on div "Equal to" at bounding box center [168, 96] width 101 height 15
click at [178, 175] on span "Greater than or equal to" at bounding box center [153, 175] width 62 height 8
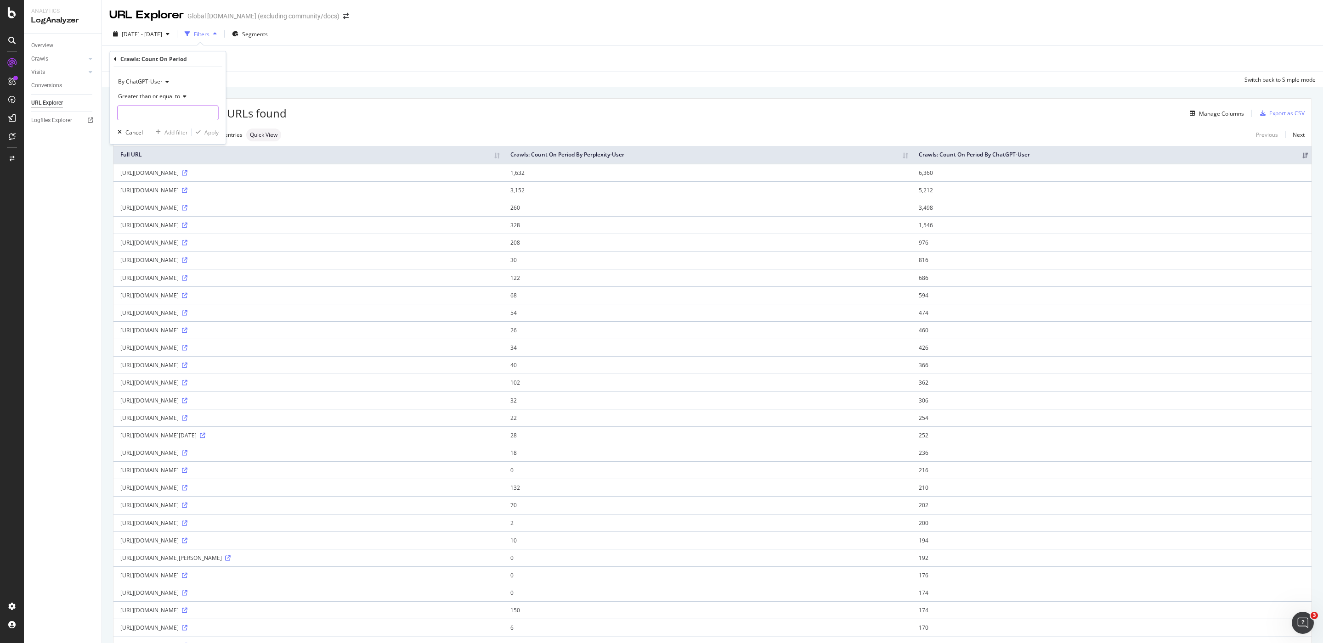
click at [156, 116] on input "number" at bounding box center [168, 113] width 101 height 15
type input "10"
click at [207, 134] on div "Apply" at bounding box center [211, 133] width 14 height 8
click at [305, 61] on div "Add Filter Group" at bounding box center [315, 60] width 42 height 8
drag, startPoint x: 310, startPoint y: 58, endPoint x: 304, endPoint y: 61, distance: 7.4
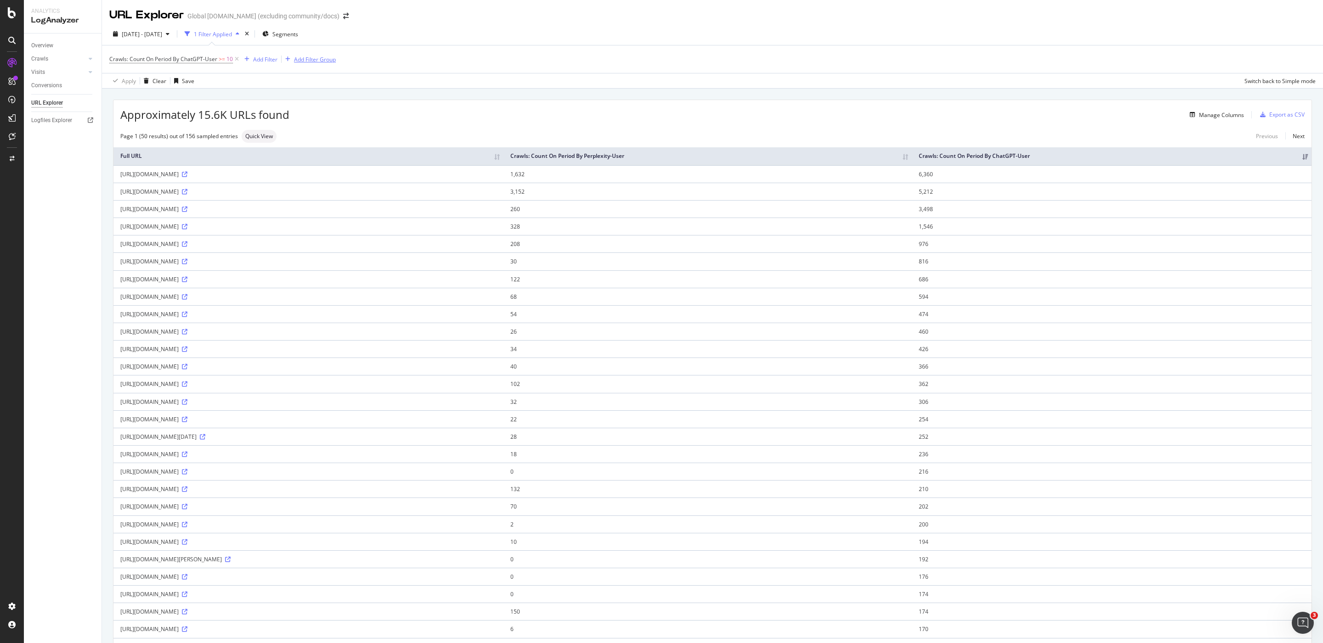
click at [310, 58] on div "Add Filter Group" at bounding box center [315, 60] width 42 height 8
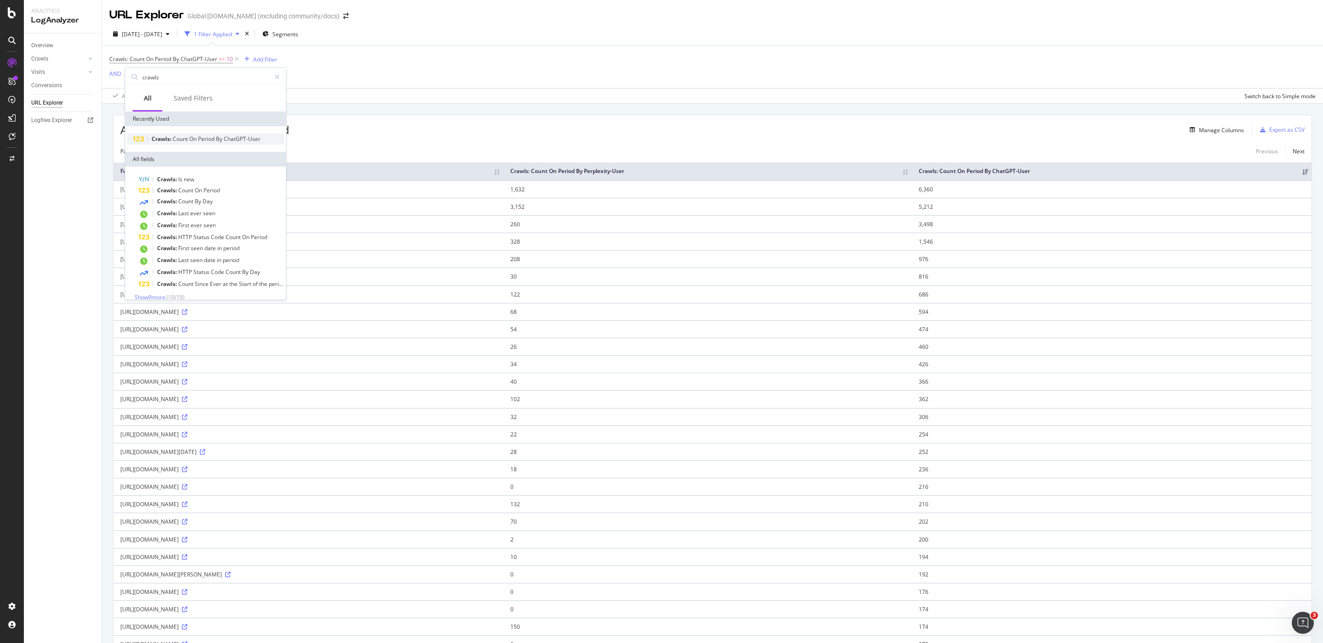
click at [189, 136] on span "Count" at bounding box center [181, 139] width 17 height 8
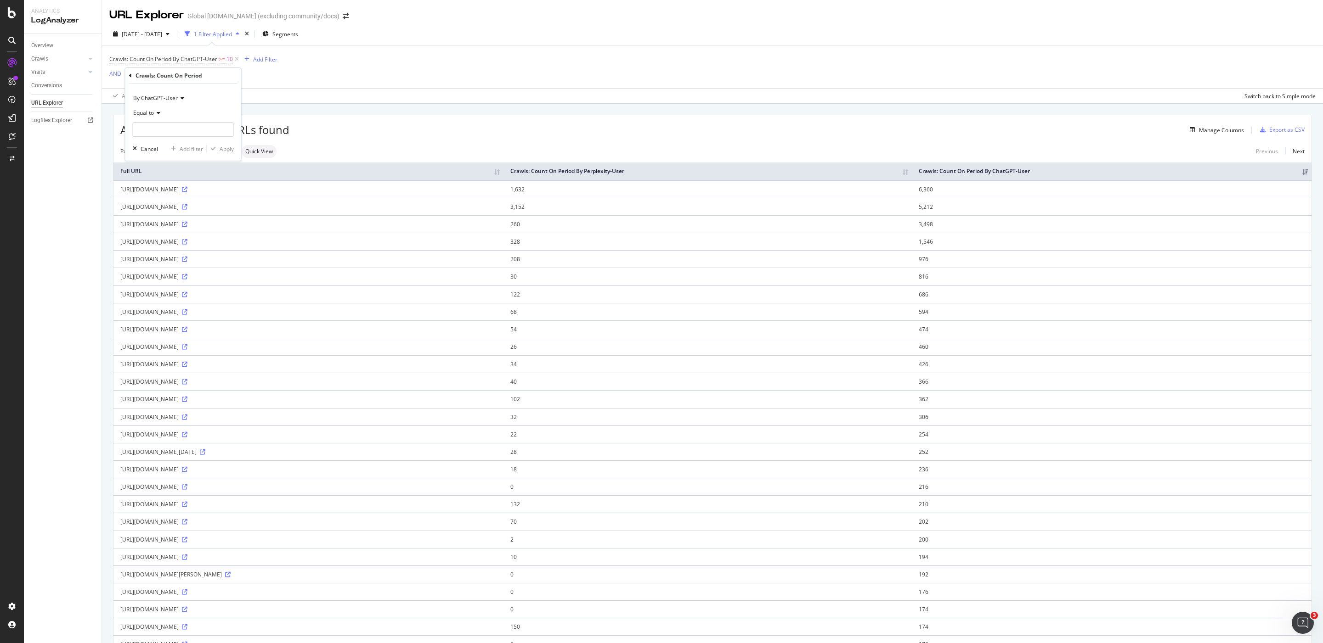
click at [180, 99] on icon at bounding box center [181, 99] width 6 height 6
click at [194, 266] on div "By Perplexity-User" at bounding box center [184, 265] width 98 height 12
click at [150, 110] on span "Equal to" at bounding box center [143, 113] width 21 height 8
click at [183, 191] on span "Greater than or equal to" at bounding box center [168, 192] width 62 height 8
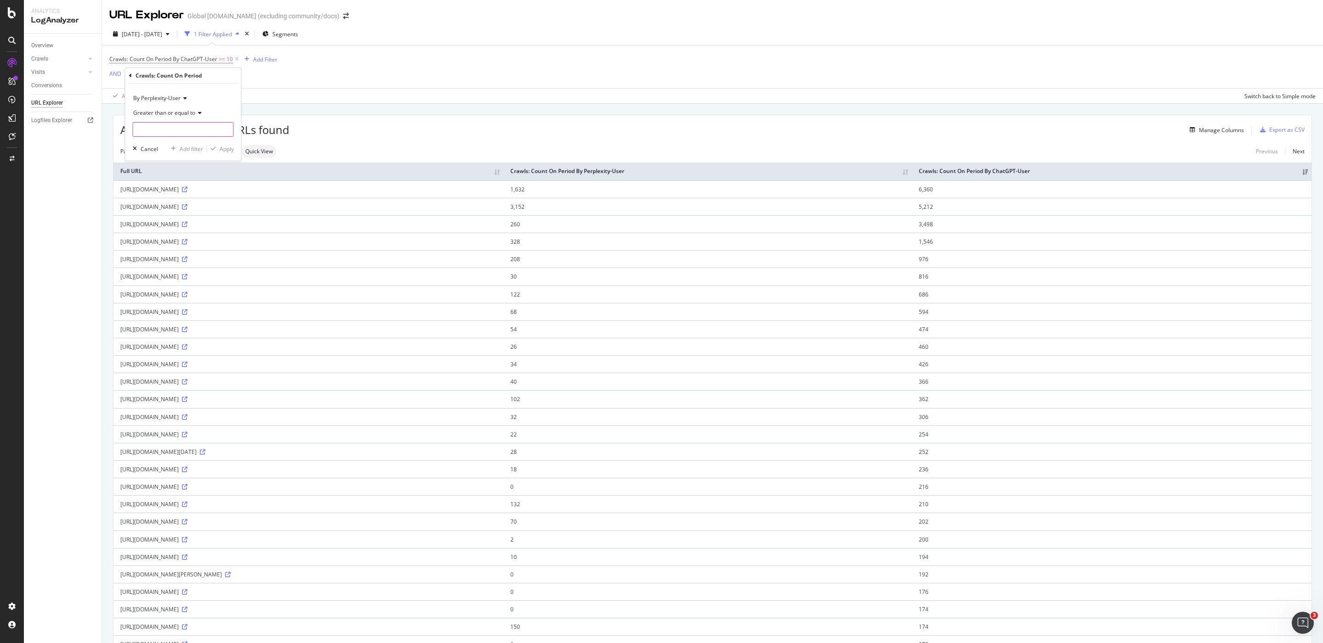
click at [194, 126] on input "number" at bounding box center [183, 129] width 101 height 15
type input "10"
click at [218, 145] on div "Apply" at bounding box center [220, 149] width 27 height 8
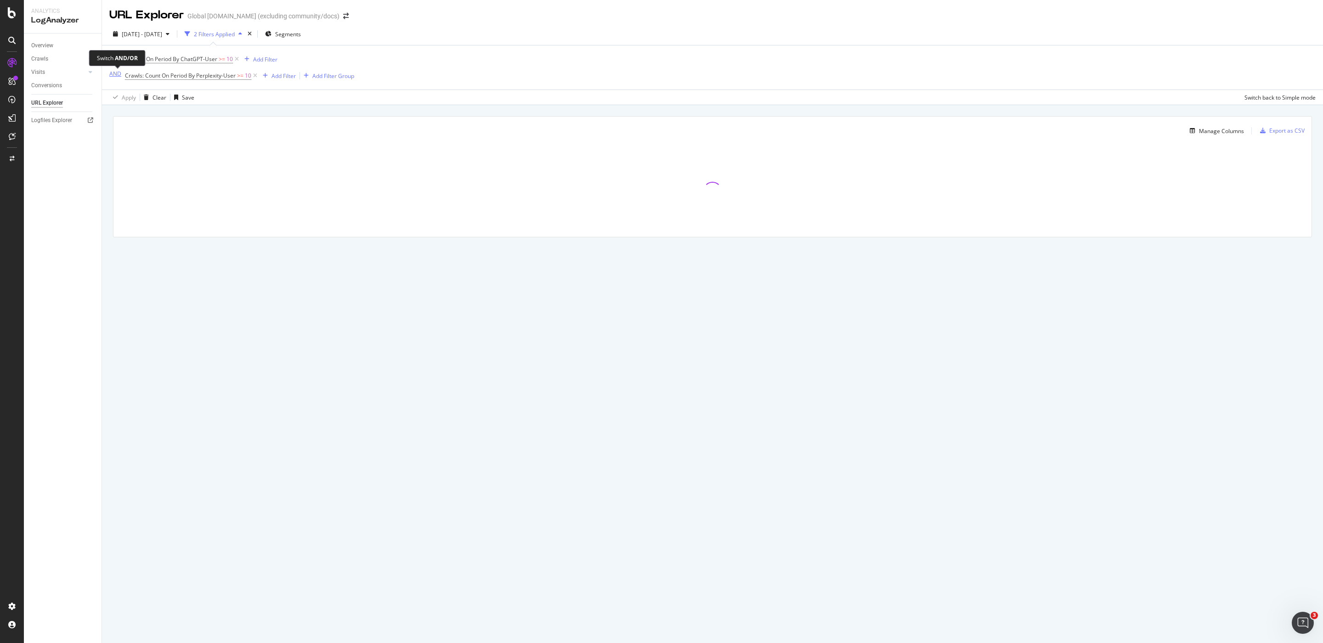
click at [118, 74] on div "AND" at bounding box center [115, 74] width 12 height 8
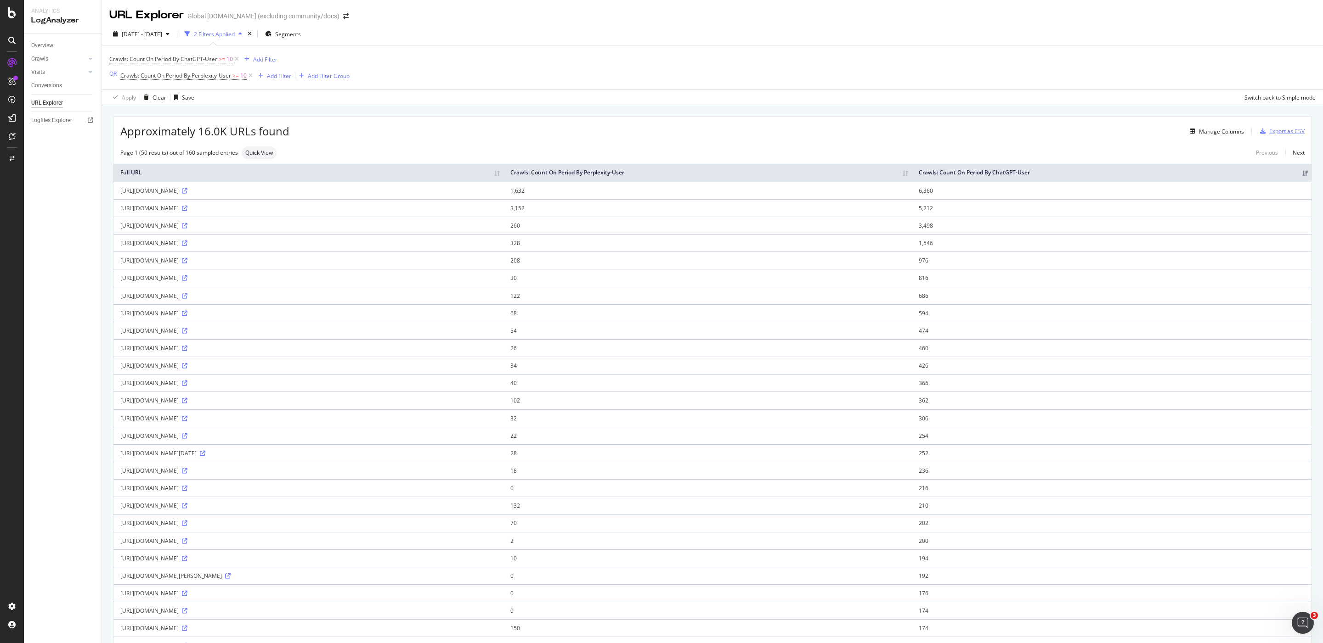
click at [1260, 126] on div "Export as CSV" at bounding box center [1280, 131] width 48 height 14
click at [593, 117] on div "Approximately 16.0K URLs found Manage Columns Export as CSV" at bounding box center [712, 128] width 1198 height 23
click at [316, 73] on div "Add Filter Group" at bounding box center [329, 76] width 42 height 8
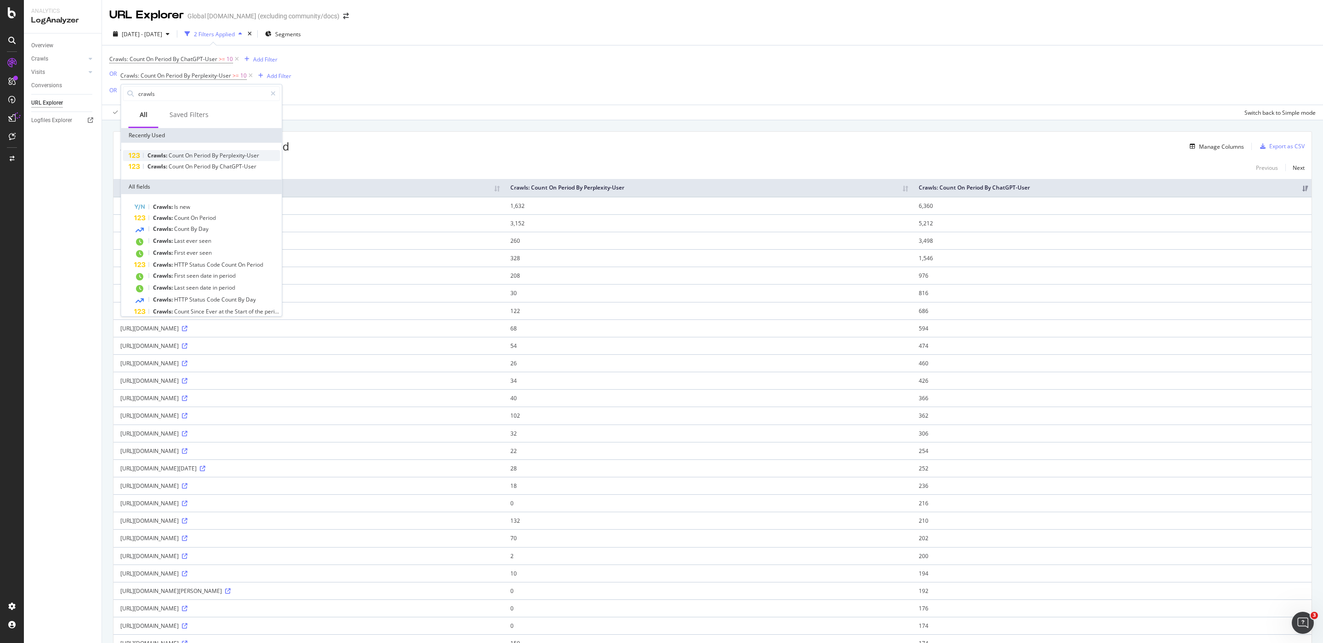
click at [200, 153] on span "Period" at bounding box center [203, 156] width 18 height 8
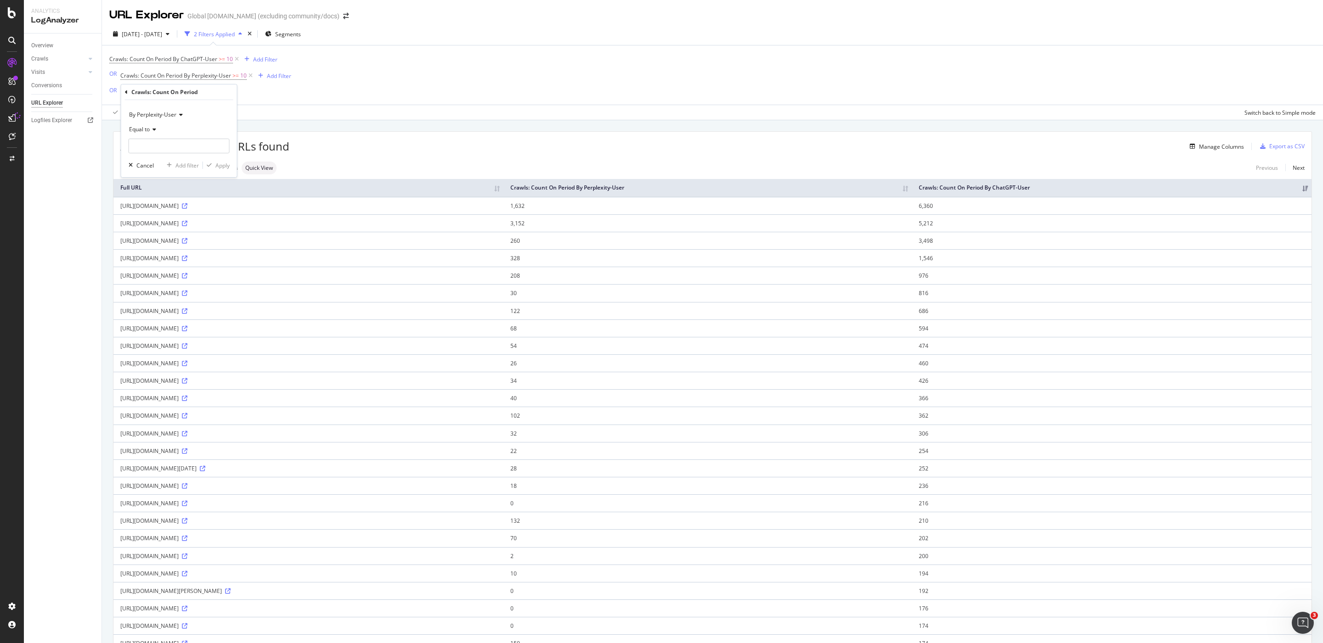
click at [173, 113] on span "By Perplexity-User" at bounding box center [152, 115] width 47 height 8
click at [186, 235] on div "By AnthropicAI" at bounding box center [180, 233] width 98 height 12
click at [138, 130] on span "Equal to" at bounding box center [139, 129] width 21 height 8
click at [176, 208] on span "Greater than or equal to" at bounding box center [164, 208] width 62 height 8
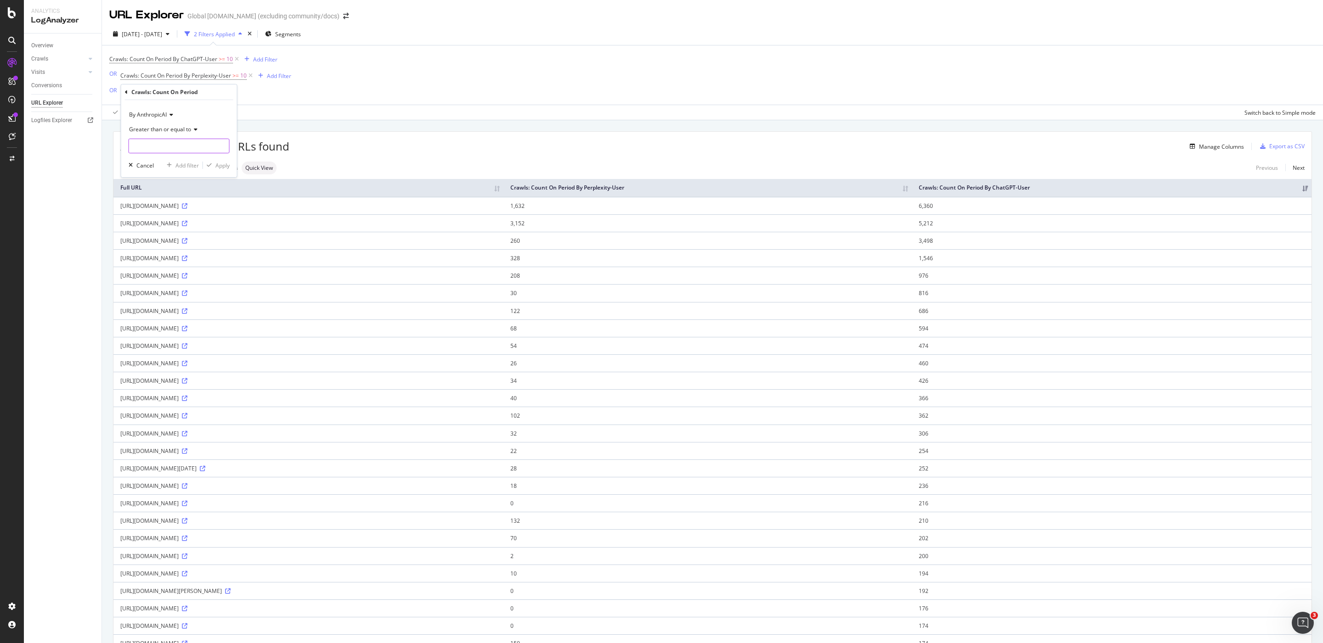
click at [171, 150] on input "number" at bounding box center [179, 146] width 101 height 15
type input "1"
type input "5"
type input "10"
click at [220, 169] on div "Apply" at bounding box center [222, 166] width 14 height 8
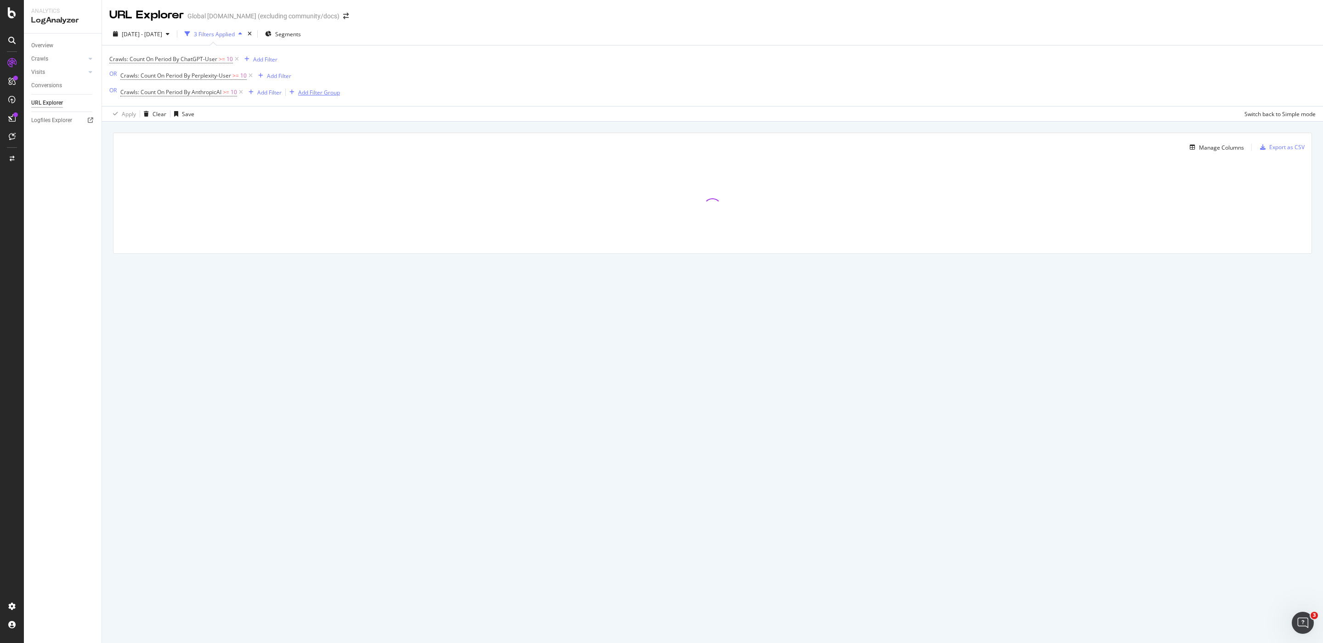
click at [300, 92] on div "Add Filter Group" at bounding box center [319, 93] width 42 height 8
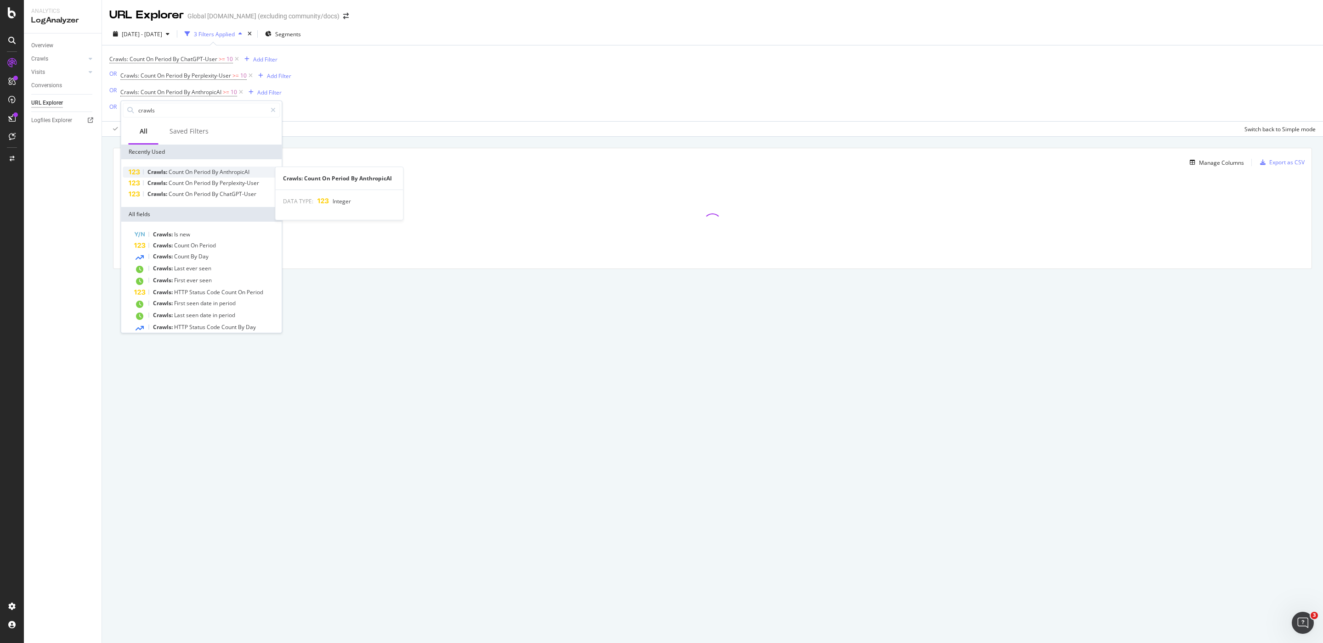
click at [181, 171] on span "Count" at bounding box center [177, 172] width 17 height 8
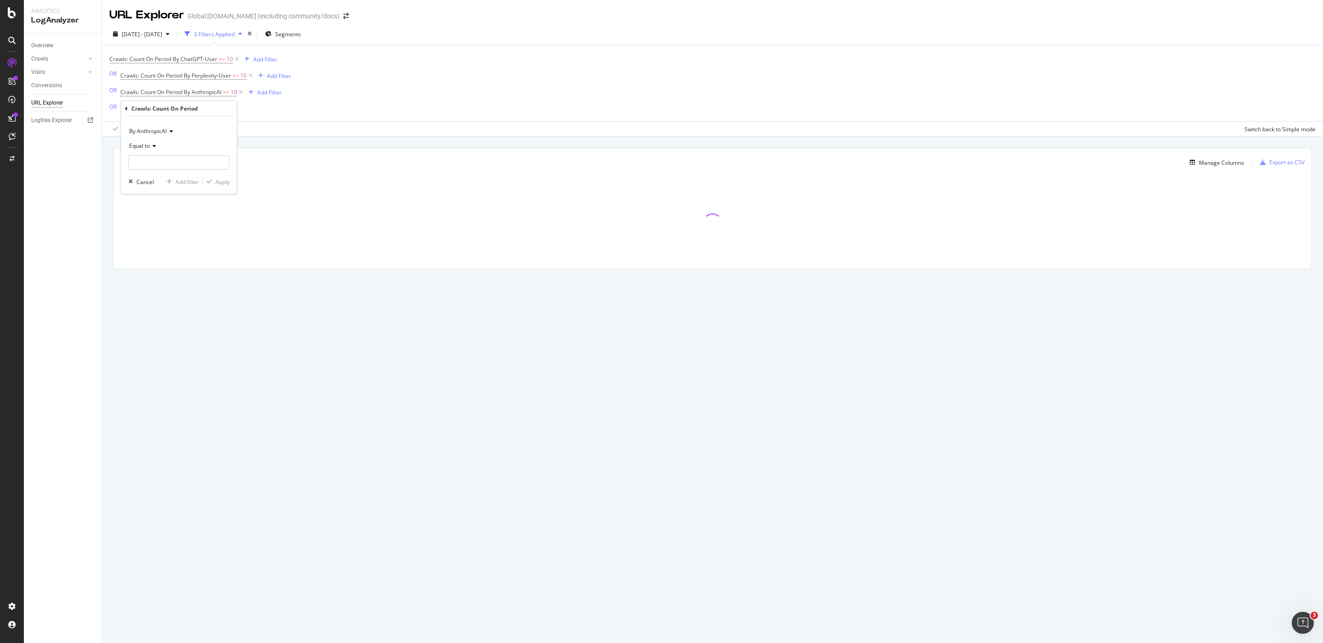
click at [155, 130] on span "By AnthropicAI" at bounding box center [148, 131] width 38 height 8
click at [183, 248] on div "By OpenAI" at bounding box center [180, 247] width 98 height 12
click at [171, 162] on input "number" at bounding box center [179, 162] width 101 height 15
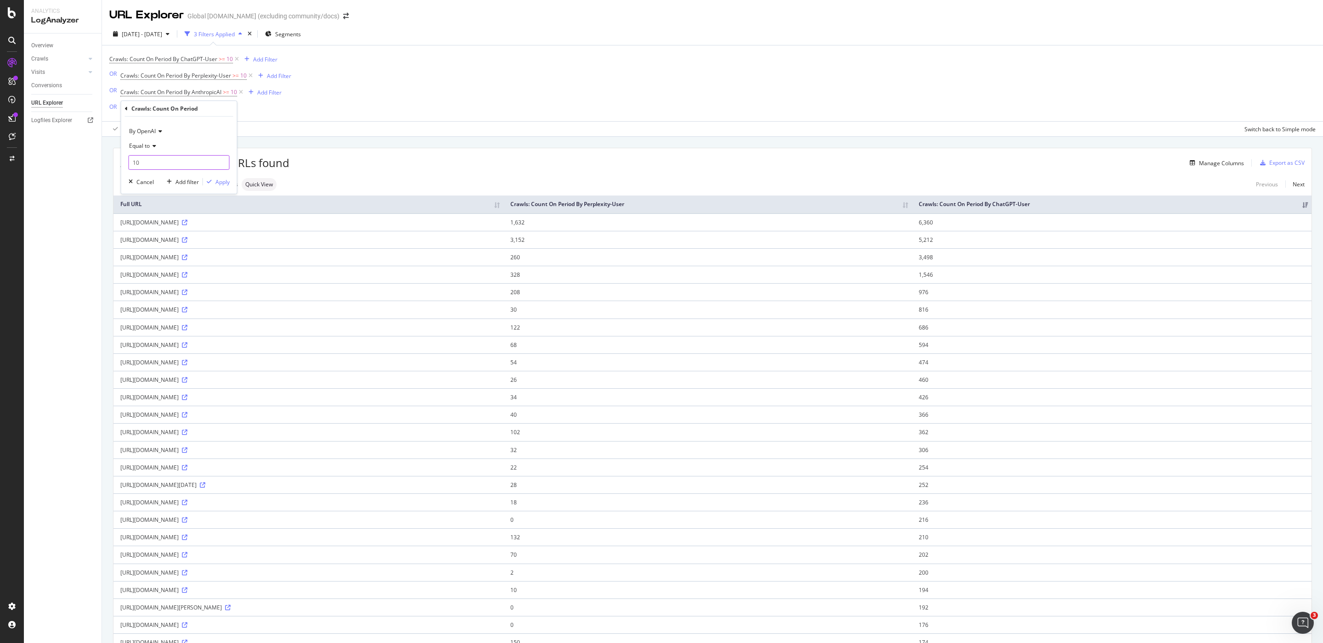
type input "10"
click at [150, 147] on span "Equal to" at bounding box center [139, 146] width 21 height 8
click at [165, 229] on span "Greater than or equal to" at bounding box center [164, 225] width 62 height 8
click at [220, 181] on div "Apply" at bounding box center [222, 182] width 14 height 8
click at [1205, 169] on div "Manage Columns" at bounding box center [1215, 164] width 58 height 10
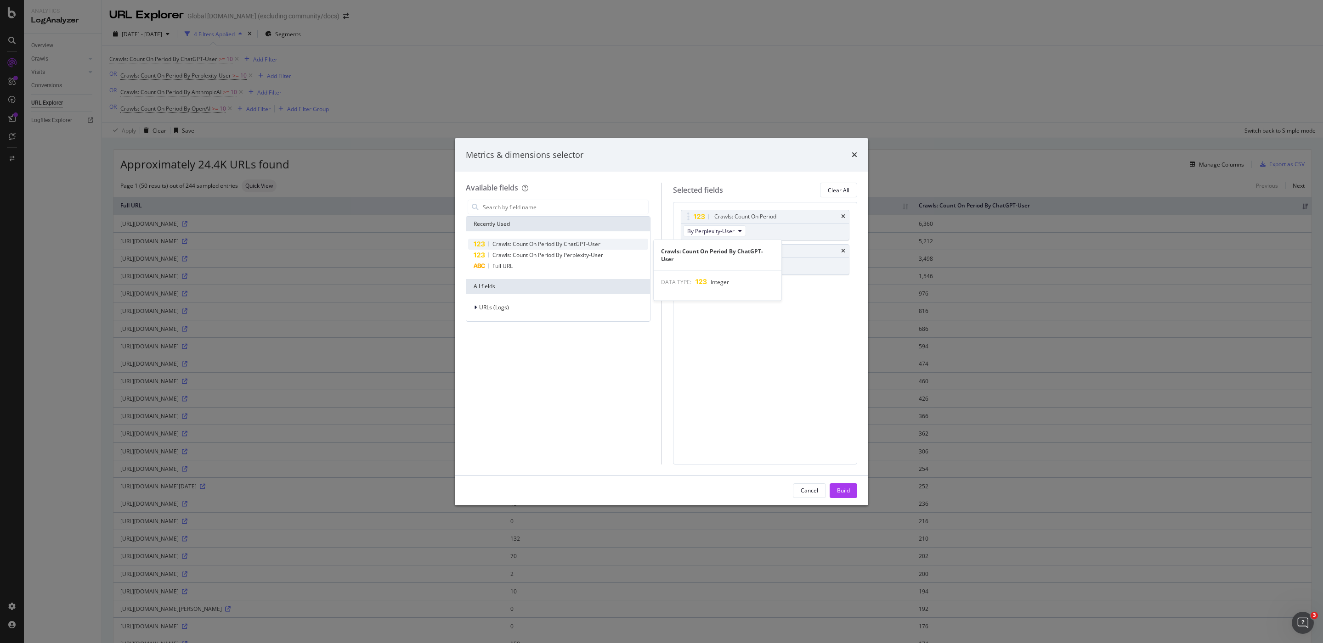
click at [591, 243] on span "Crawls: Count On Period By ChatGPT-User" at bounding box center [546, 244] width 108 height 8
click at [587, 257] on span "Crawls: Count On Period By Perplexity-User" at bounding box center [547, 255] width 111 height 8
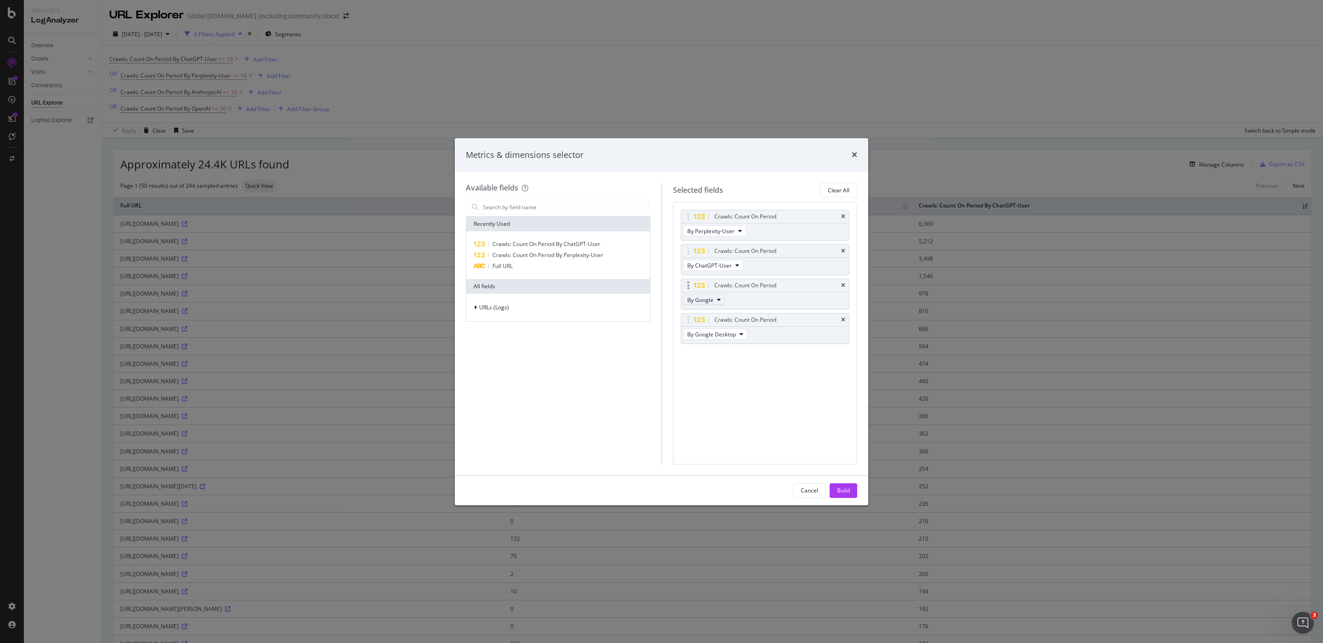
click at [710, 300] on span "By Google" at bounding box center [700, 300] width 26 height 8
click at [743, 339] on div "By OpenAI" at bounding box center [727, 344] width 87 height 13
click at [721, 337] on span "By Google Desktop" at bounding box center [711, 335] width 49 height 8
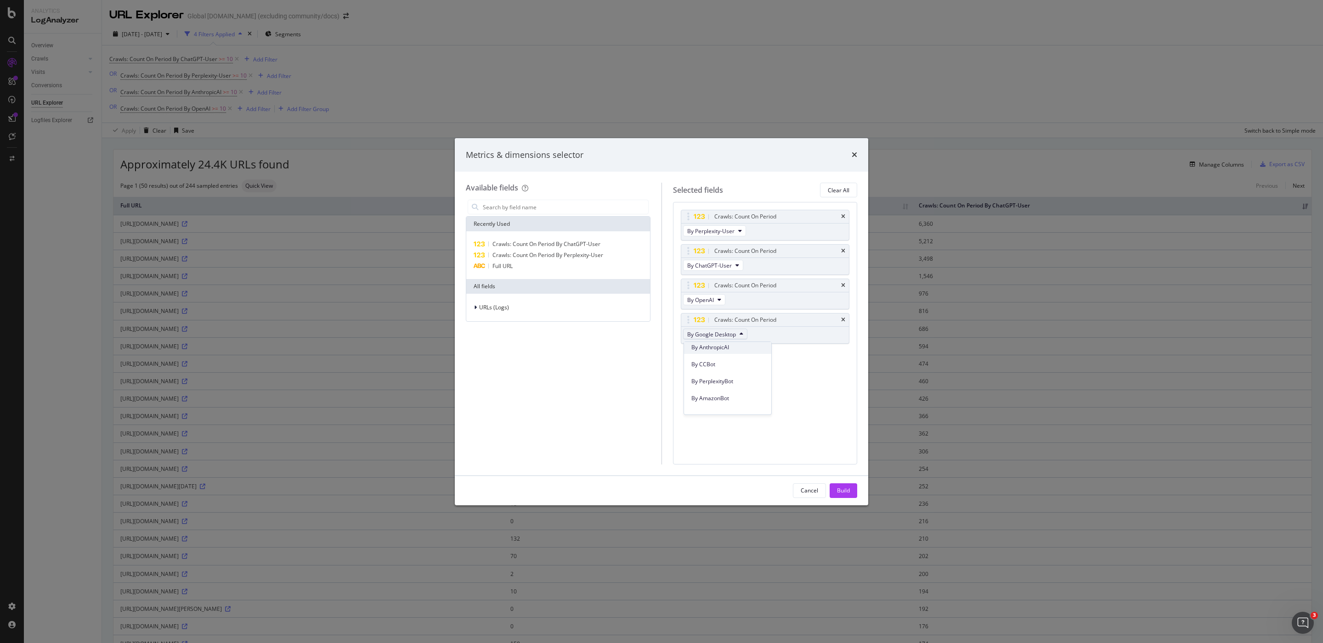
click at [733, 350] on span "By AnthropicAI" at bounding box center [727, 348] width 73 height 8
click at [845, 485] on div "Build" at bounding box center [843, 491] width 13 height 14
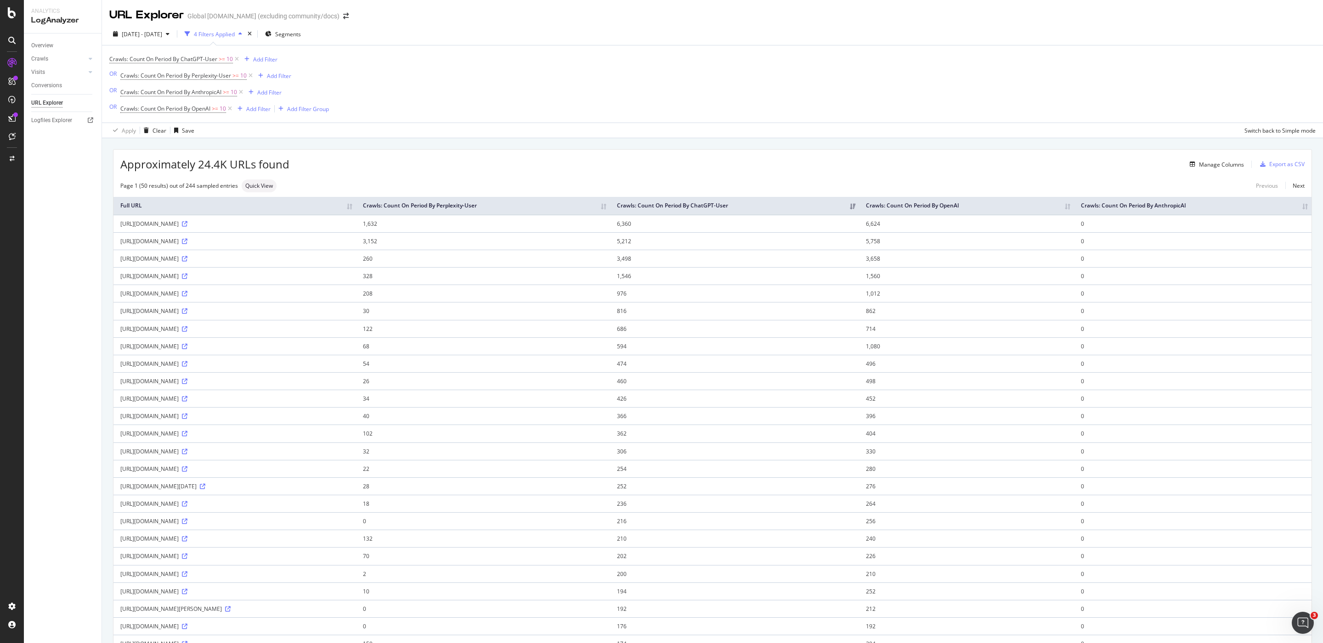
click at [1277, 157] on div "Approximately 24.4K URLs found Manage Columns Export as CSV" at bounding box center [712, 161] width 1198 height 23
click at [1278, 162] on div "Export as CSV" at bounding box center [1286, 164] width 35 height 8
click at [426, 134] on div "Apply Clear Save Switch back to Simple mode" at bounding box center [712, 130] width 1221 height 15
click at [1273, 164] on div "Export as CSV" at bounding box center [1286, 164] width 35 height 8
click at [1217, 96] on div "Crawls: Count On Period By ChatGPT-User >= 10 Add Filter OR Crawls: Count On Pe…" at bounding box center [712, 83] width 1206 height 77
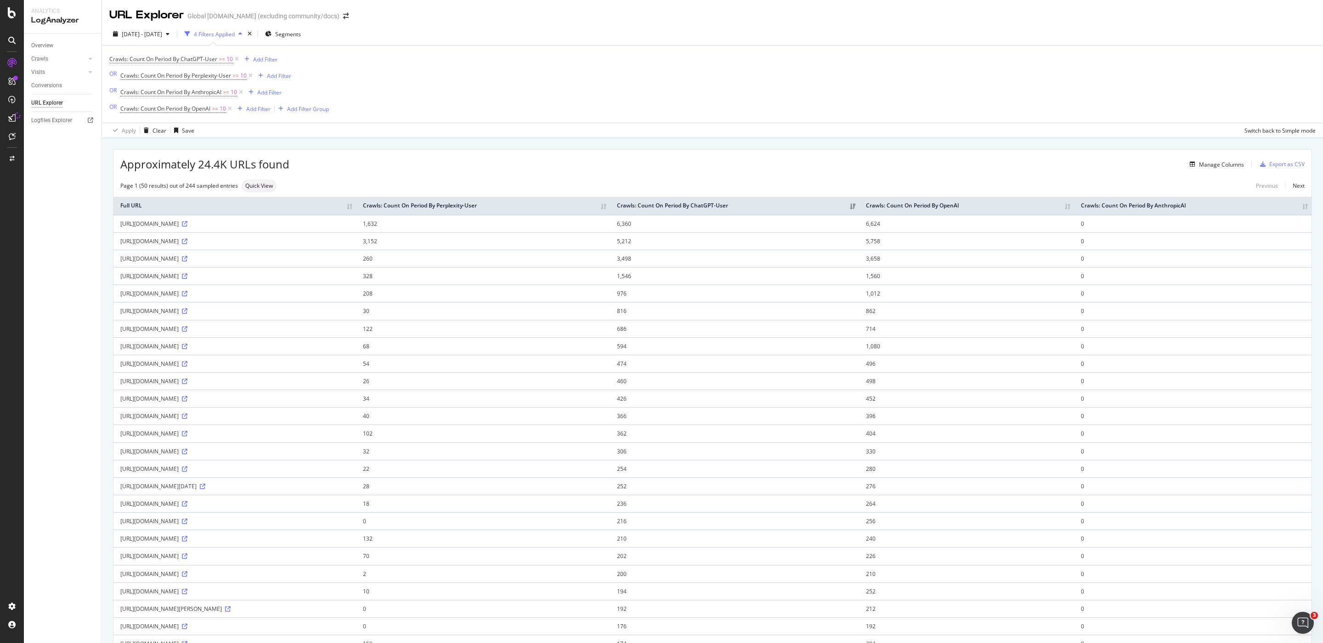
click at [965, 175] on div "Approximately 24.4K URLs found Manage Columns Export as CSV Page 1 (50 results)…" at bounding box center [712, 626] width 1198 height 953
click at [1269, 166] on div "Export as CSV" at bounding box center [1286, 164] width 35 height 8
click at [1214, 169] on div "Manage Columns" at bounding box center [1221, 165] width 45 height 8
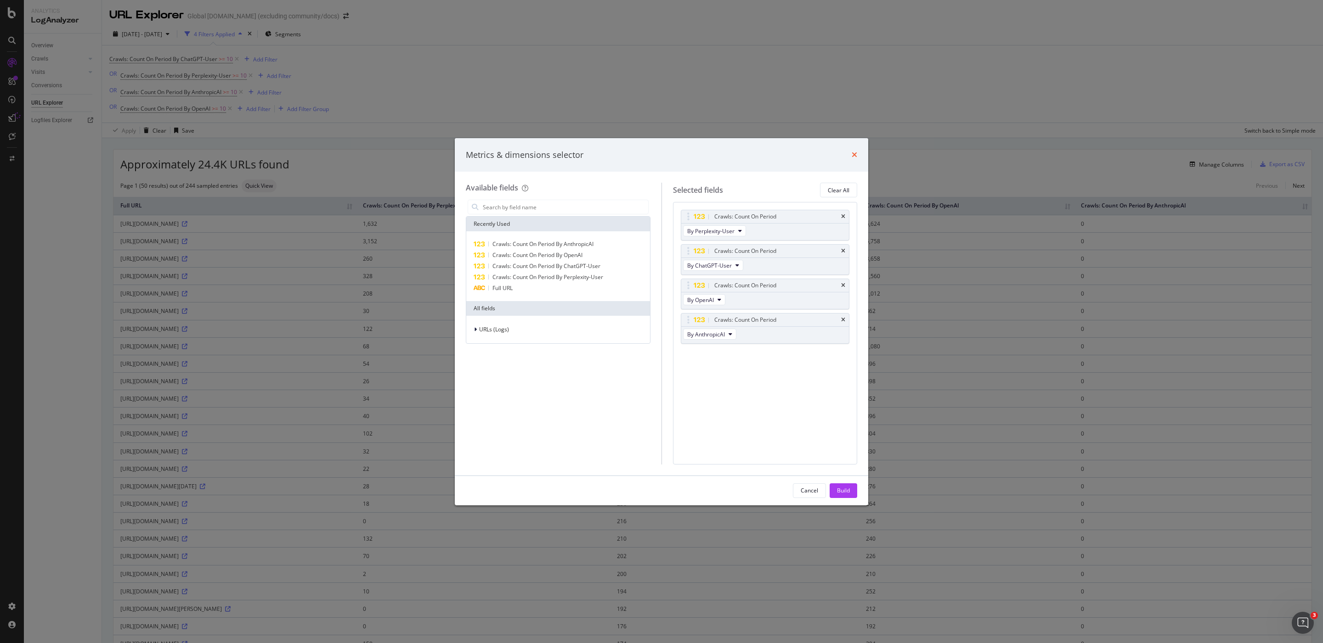
click at [855, 153] on icon "times" at bounding box center [854, 154] width 6 height 7
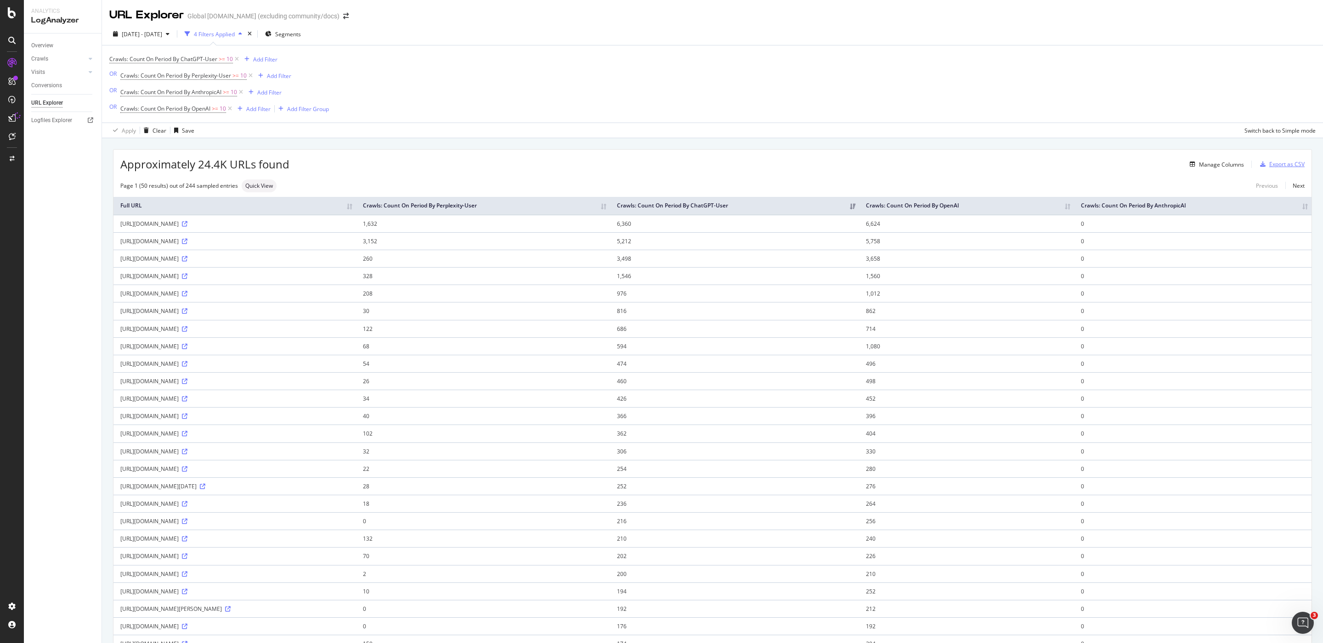
click at [1277, 165] on div "Export as CSV" at bounding box center [1286, 164] width 35 height 8
click at [1172, 138] on div "[DATE] - [DATE] 4 Filters Applied Segments Crawls: Count On Period By ChatGPT-U…" at bounding box center [712, 80] width 1221 height 115
click at [1172, 138] on div "Apply Clear Save Switch back to Simple mode" at bounding box center [712, 130] width 1221 height 15
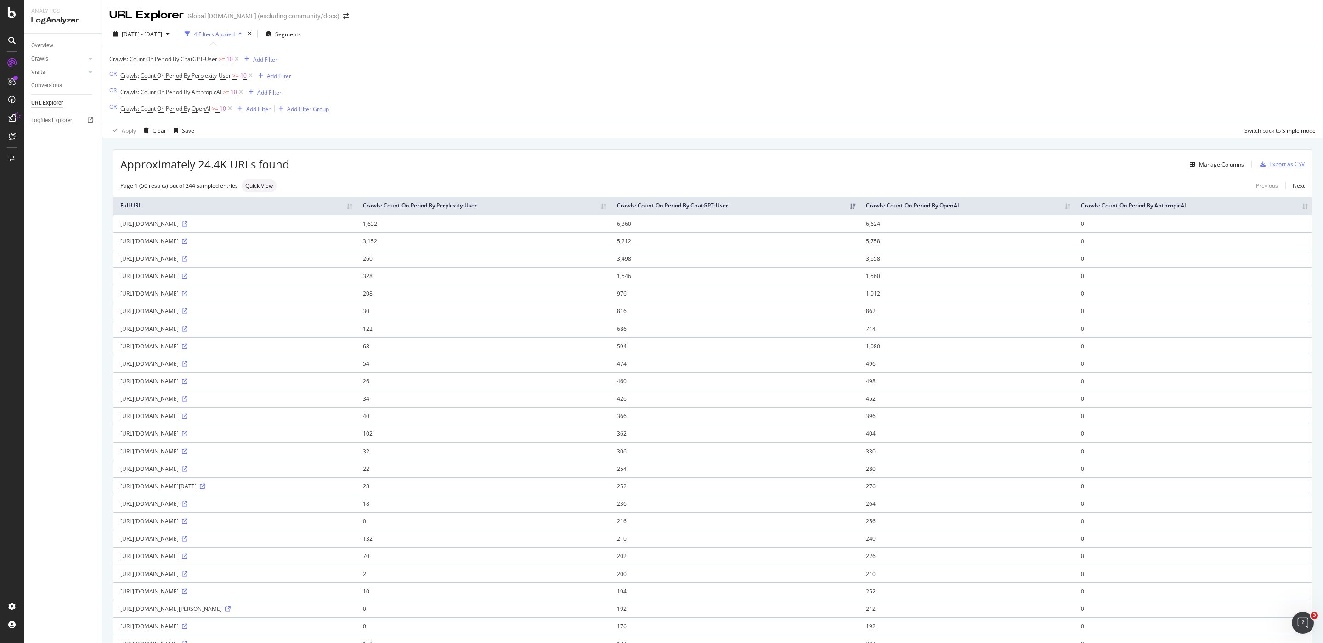
click at [1272, 163] on div "Export as CSV" at bounding box center [1286, 164] width 35 height 8
click at [188, 135] on div "Save" at bounding box center [188, 131] width 12 height 8
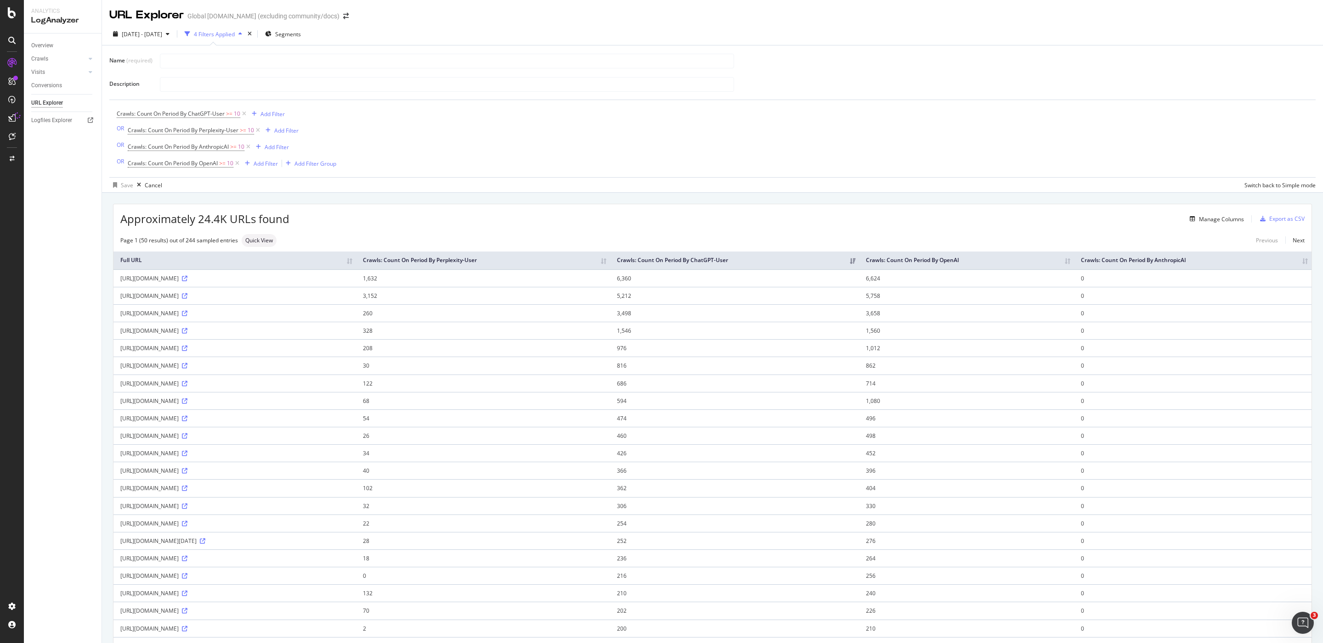
click at [896, 213] on div "Approximately 24.4K URLs found Manage Columns Export as CSV" at bounding box center [712, 215] width 1198 height 23
click at [1015, 104] on div "Crawls: Count On Period By ChatGPT-User >= 10 Add Filter OR Crawls: Count On Pe…" at bounding box center [712, 138] width 1191 height 77
